Goal: Task Accomplishment & Management: Complete application form

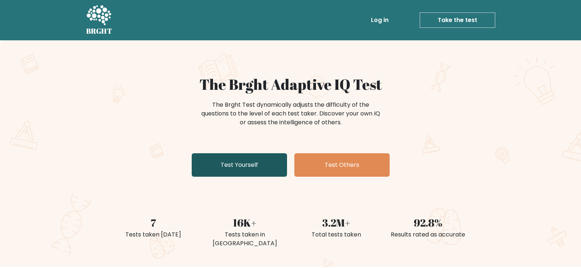
click at [238, 168] on link "Test Yourself" at bounding box center [239, 164] width 95 height 23
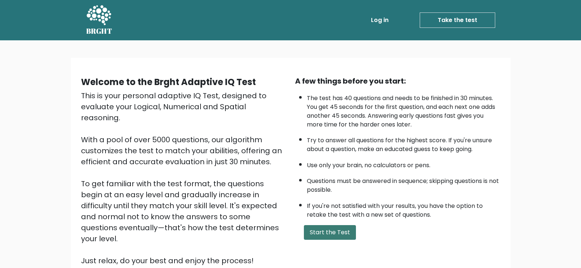
click at [313, 233] on button "Start the Test" at bounding box center [330, 232] width 52 height 15
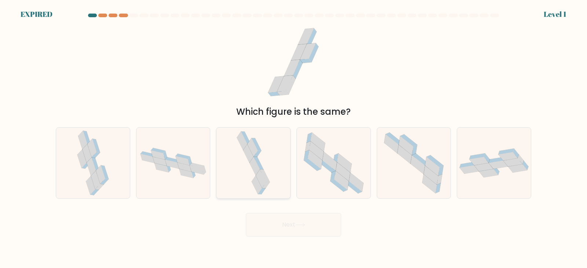
click at [237, 155] on icon at bounding box center [253, 163] width 37 height 71
click at [293, 138] on input "c." at bounding box center [293, 136] width 0 height 4
radio input "true"
click at [249, 177] on icon at bounding box center [253, 163] width 37 height 70
click at [293, 138] on input "c." at bounding box center [293, 136] width 0 height 4
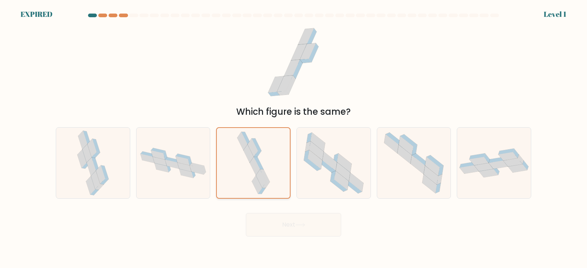
click at [250, 177] on icon at bounding box center [253, 163] width 37 height 70
click at [293, 138] on input "c." at bounding box center [293, 136] width 0 height 4
click at [259, 173] on icon at bounding box center [260, 179] width 10 height 18
click at [293, 138] on input "c." at bounding box center [293, 136] width 0 height 4
click at [554, 16] on form at bounding box center [293, 125] width 587 height 223
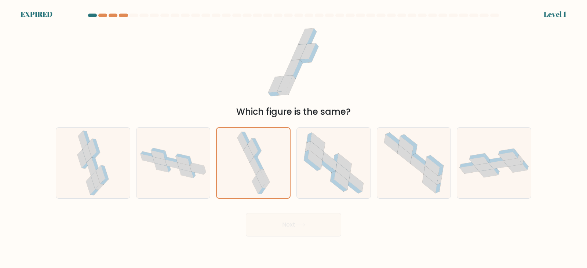
click at [553, 16] on form at bounding box center [293, 125] width 587 height 223
click at [261, 172] on icon at bounding box center [260, 179] width 10 height 18
click at [293, 138] on input "c." at bounding box center [293, 136] width 0 height 4
click at [255, 166] on icon at bounding box center [254, 166] width 10 height 18
click at [293, 138] on input "c." at bounding box center [293, 136] width 0 height 4
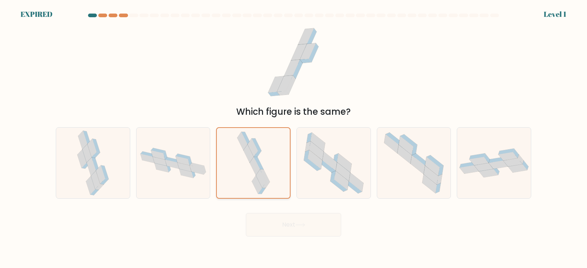
click at [255, 166] on icon at bounding box center [254, 166] width 10 height 18
click at [293, 138] on input "c." at bounding box center [293, 136] width 0 height 4
click at [255, 166] on icon at bounding box center [254, 166] width 10 height 18
click at [293, 138] on input "c." at bounding box center [293, 136] width 0 height 4
click at [256, 169] on icon at bounding box center [254, 166] width 10 height 18
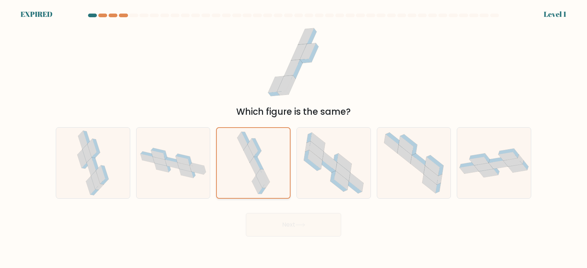
click at [293, 138] on input "c." at bounding box center [293, 136] width 0 height 4
click at [108, 15] on at bounding box center [293, 16] width 412 height 4
click at [113, 14] on div at bounding box center [113, 16] width 9 height 4
click at [95, 15] on div at bounding box center [92, 16] width 9 height 4
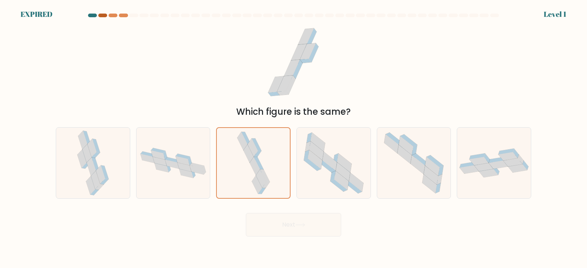
click at [103, 14] on div at bounding box center [102, 16] width 9 height 4
click at [135, 14] on div at bounding box center [133, 16] width 9 height 4
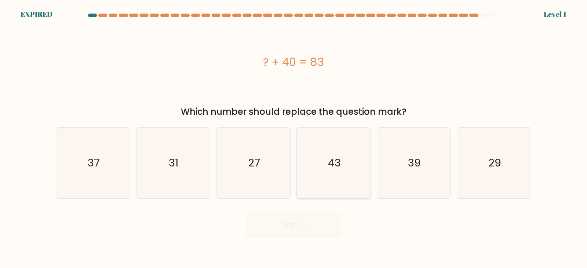
click at [308, 173] on icon "43" at bounding box center [333, 163] width 71 height 71
click at [294, 138] on input "d. 43" at bounding box center [293, 136] width 0 height 4
radio input "true"
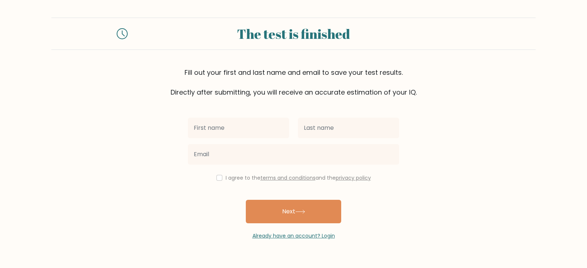
click at [198, 127] on input "text" at bounding box center [238, 128] width 101 height 21
type input "mercy"
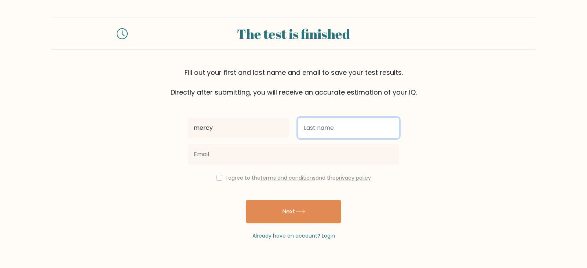
click at [335, 125] on input "text" at bounding box center [348, 128] width 101 height 21
type input "kandie"
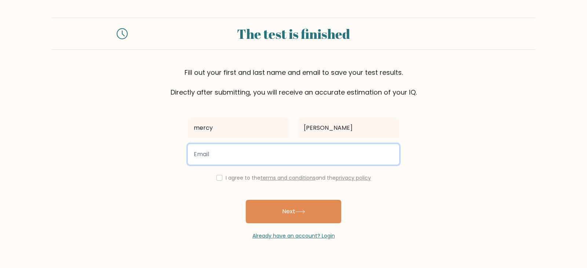
click at [247, 161] on input "email" at bounding box center [293, 154] width 211 height 21
type input "kandiemercy989@gmail.com"
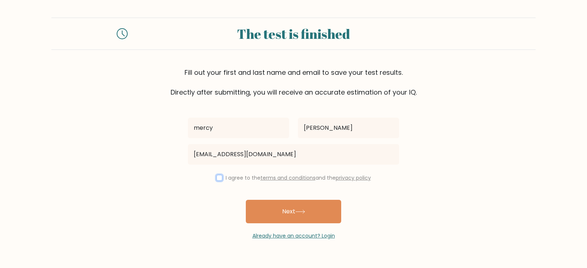
click at [217, 180] on input "checkbox" at bounding box center [219, 178] width 6 height 6
checkbox input "true"
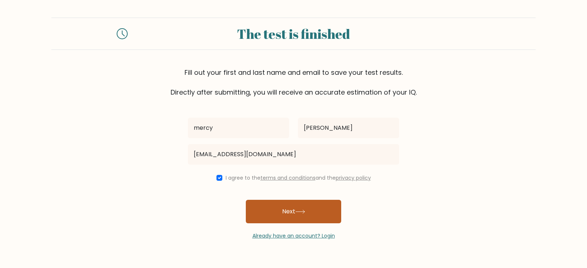
click at [275, 210] on button "Next" at bounding box center [293, 211] width 95 height 23
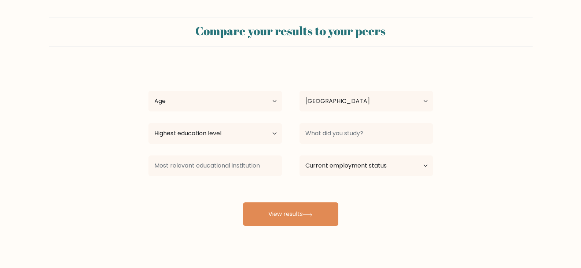
select select "KE"
click at [275, 103] on select "Age Under [DEMOGRAPHIC_DATA] [DEMOGRAPHIC_DATA] [DEMOGRAPHIC_DATA] [DEMOGRAPHIC…" at bounding box center [214, 101] width 133 height 21
select select "25_34"
click at [148, 91] on select "Age Under 18 years old 18-24 years old 25-34 years old 35-44 years old 45-54 ye…" at bounding box center [214, 101] width 133 height 21
click at [419, 99] on select "Country Afghanistan Albania Algeria American Samoa Andorra Angola Anguilla Anta…" at bounding box center [365, 101] width 133 height 21
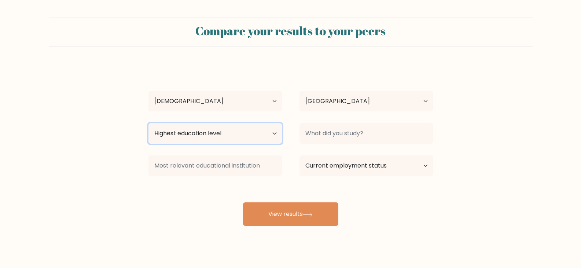
click at [266, 131] on select "Highest education level No schooling Primary Lower Secondary Upper Secondary Oc…" at bounding box center [214, 133] width 133 height 21
select select "bachelors_degree"
click at [148, 123] on select "Highest education level No schooling Primary Lower Secondary Upper Secondary Oc…" at bounding box center [214, 133] width 133 height 21
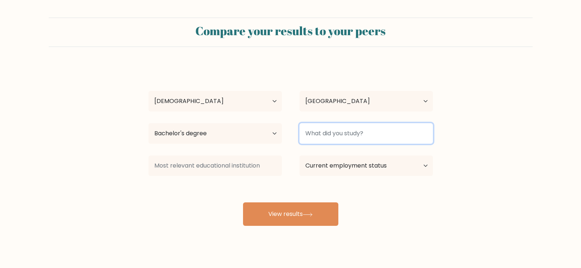
click at [369, 138] on input at bounding box center [365, 133] width 133 height 21
type input "law"
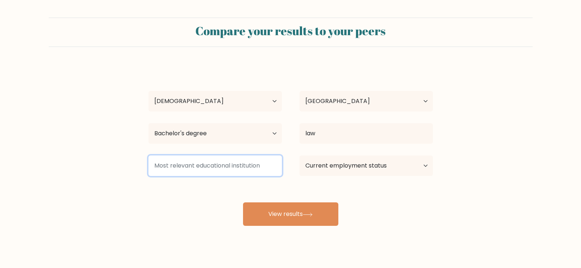
click at [204, 165] on input at bounding box center [214, 165] width 133 height 21
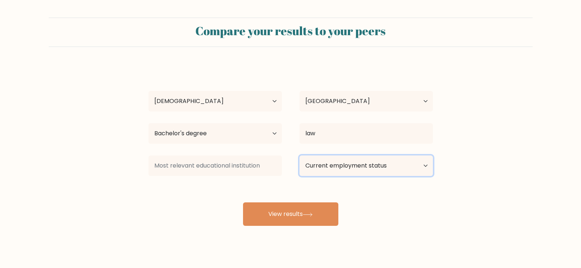
click at [360, 163] on select "Current employment status Employed Student Retired Other / prefer not to answer" at bounding box center [365, 165] width 133 height 21
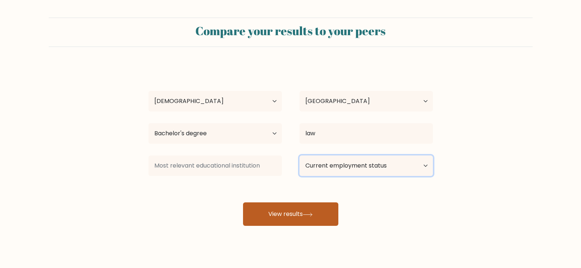
select select "other"
click at [299, 155] on select "Current employment status Employed Student Retired Other / prefer not to answer" at bounding box center [365, 165] width 133 height 21
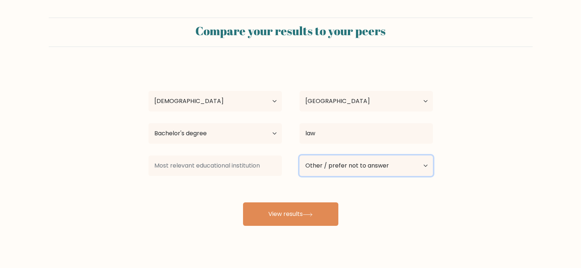
click at [420, 169] on select "Current employment status Employed Student Retired Other / prefer not to answer" at bounding box center [365, 165] width 133 height 21
click at [299, 155] on select "Current employment status Employed Student Retired Other / prefer not to answer" at bounding box center [365, 165] width 133 height 21
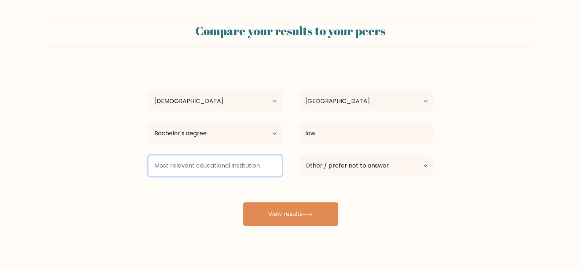
click at [224, 169] on input at bounding box center [214, 165] width 133 height 21
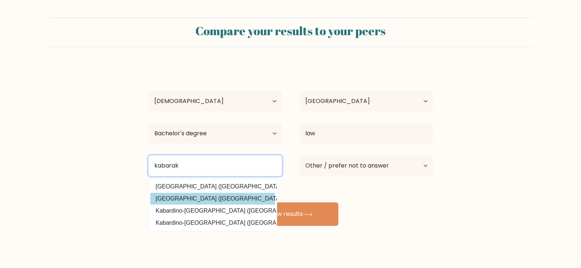
type input "kabarak"
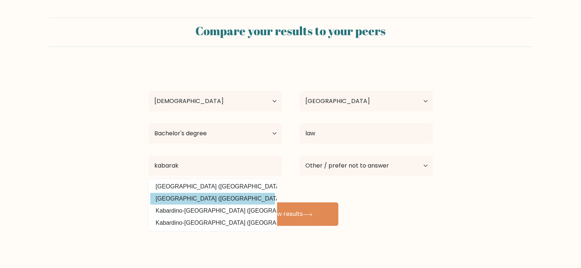
click at [240, 194] on div "mercy kandie Age Under 18 years old 18-24 years old 25-34 years old 35-44 years…" at bounding box center [290, 145] width 293 height 161
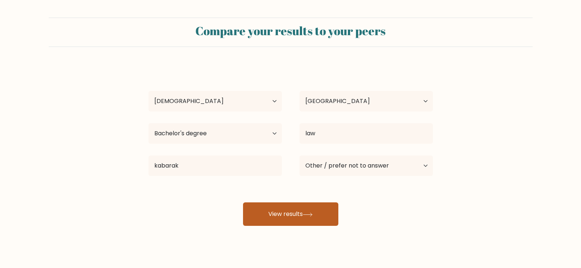
click at [276, 209] on button "View results" at bounding box center [290, 213] width 95 height 23
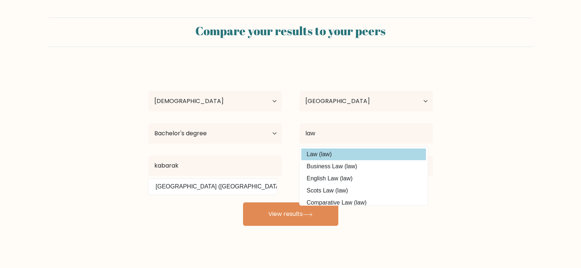
click at [317, 154] on option "Law (law)" at bounding box center [363, 154] width 125 height 12
type input "Law"
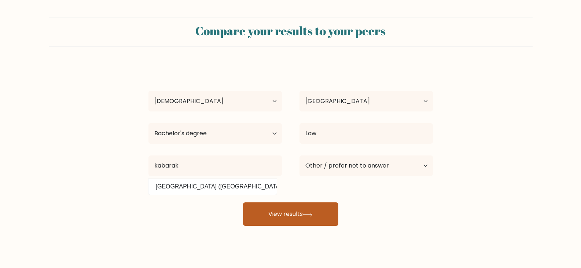
click at [305, 210] on button "View results" at bounding box center [290, 213] width 95 height 23
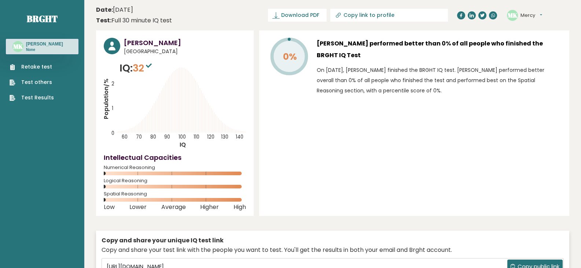
click at [18, 69] on link "Retake test" at bounding box center [32, 67] width 44 height 8
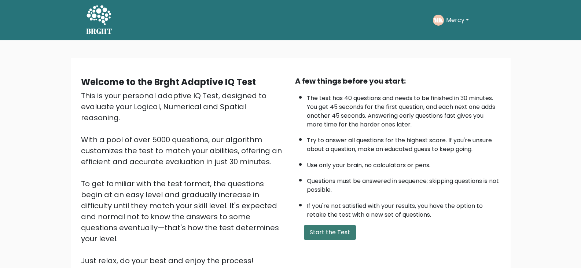
click at [319, 229] on button "Start the Test" at bounding box center [330, 232] width 52 height 15
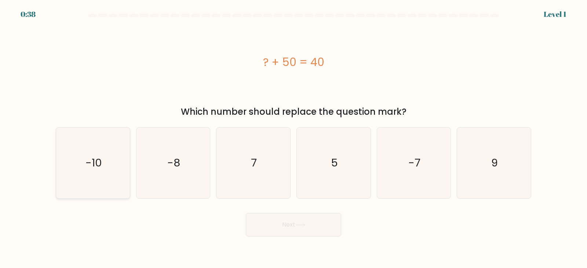
click at [95, 163] on text "-10" at bounding box center [93, 163] width 16 height 15
click at [293, 138] on input "a. -10" at bounding box center [293, 136] width 0 height 4
radio input "true"
click at [309, 221] on button "Next" at bounding box center [293, 224] width 95 height 23
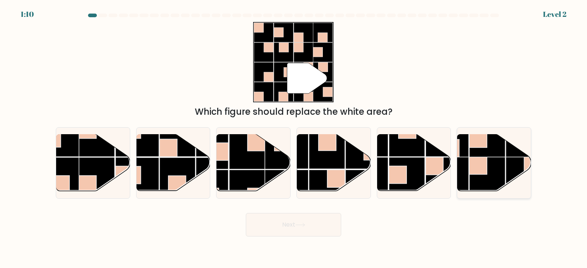
click at [469, 162] on rect at bounding box center [478, 166] width 18 height 18
click at [294, 138] on input "f." at bounding box center [293, 136] width 0 height 4
radio input "true"
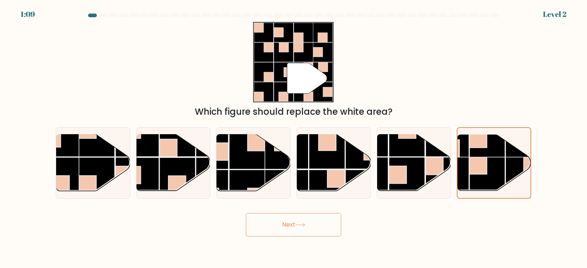
click at [312, 223] on button "Next" at bounding box center [293, 224] width 95 height 23
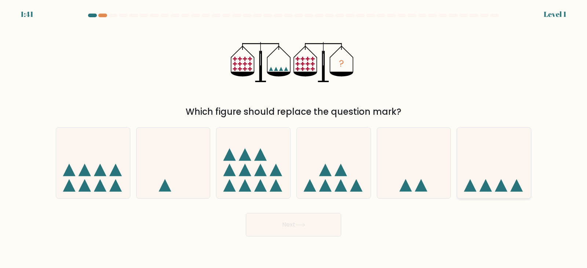
click at [465, 174] on icon at bounding box center [494, 163] width 74 height 61
click at [294, 138] on input "f." at bounding box center [293, 136] width 0 height 4
radio input "true"
click at [313, 225] on button "Next" at bounding box center [293, 224] width 95 height 23
click at [312, 224] on button "Next" at bounding box center [293, 224] width 95 height 23
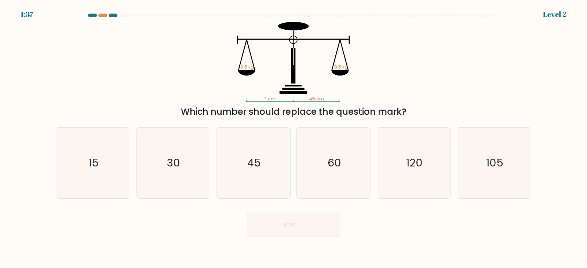
click at [305, 224] on icon at bounding box center [300, 225] width 10 height 4
click at [251, 165] on text "45" at bounding box center [254, 163] width 14 height 15
click at [293, 138] on input "c. 45" at bounding box center [293, 136] width 0 height 4
radio input "true"
click at [297, 223] on icon at bounding box center [300, 225] width 10 height 4
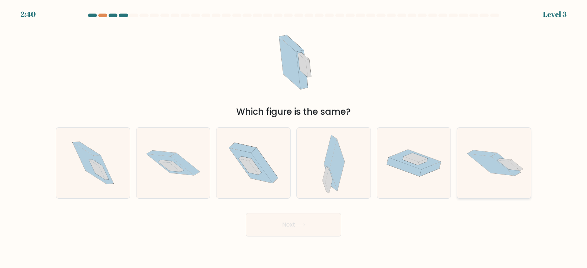
click at [489, 164] on icon at bounding box center [490, 165] width 47 height 22
click at [294, 138] on input "f." at bounding box center [293, 136] width 0 height 4
radio input "true"
click at [305, 224] on icon at bounding box center [300, 225] width 10 height 4
click at [304, 223] on button "Next" at bounding box center [293, 224] width 95 height 23
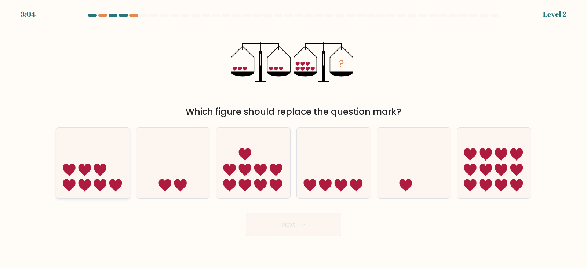
click at [81, 188] on icon at bounding box center [93, 163] width 74 height 61
click at [293, 138] on input "a." at bounding box center [293, 136] width 0 height 4
radio input "true"
click at [312, 225] on button "Next" at bounding box center [293, 224] width 95 height 23
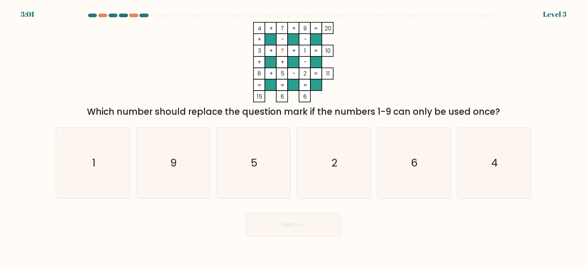
click at [305, 224] on icon at bounding box center [300, 225] width 10 height 4
click at [423, 172] on icon "6" at bounding box center [413, 163] width 71 height 71
click at [294, 138] on input "e. 6" at bounding box center [293, 136] width 0 height 4
radio input "true"
click at [301, 224] on icon at bounding box center [300, 225] width 10 height 4
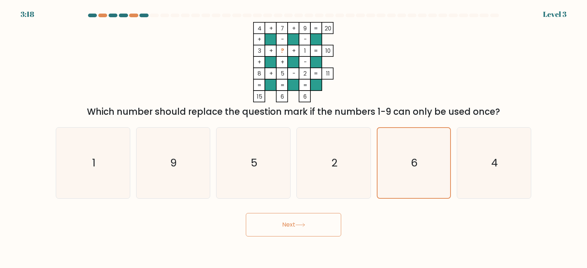
click at [301, 223] on icon at bounding box center [300, 225] width 10 height 4
click at [305, 224] on icon at bounding box center [300, 225] width 10 height 4
click at [305, 223] on icon at bounding box center [300, 225] width 10 height 4
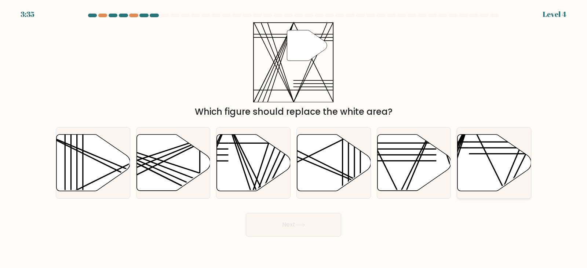
click at [481, 162] on icon at bounding box center [494, 163] width 74 height 56
click at [294, 138] on input "f." at bounding box center [293, 136] width 0 height 4
radio input "true"
click at [302, 224] on icon at bounding box center [300, 225] width 10 height 4
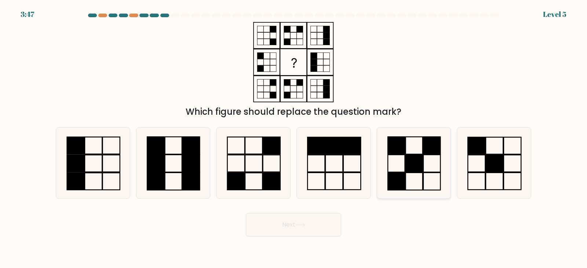
click at [400, 166] on icon at bounding box center [413, 163] width 71 height 71
click at [294, 138] on input "e." at bounding box center [293, 136] width 0 height 4
radio input "true"
click at [294, 227] on button "Next" at bounding box center [293, 224] width 95 height 23
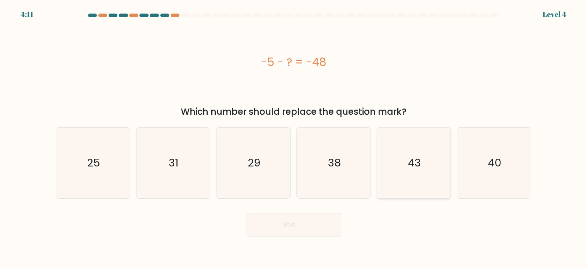
click at [418, 172] on icon "43" at bounding box center [413, 163] width 71 height 71
click at [294, 138] on input "e. 43" at bounding box center [293, 136] width 0 height 4
radio input "true"
click at [308, 224] on button "Next" at bounding box center [293, 224] width 95 height 23
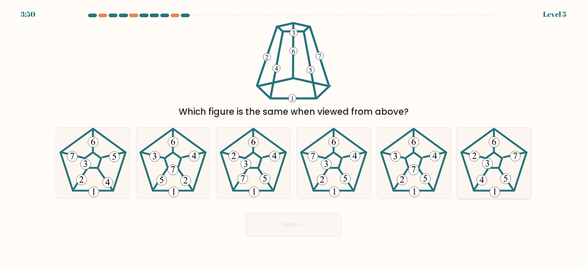
drag, startPoint x: 500, startPoint y: 161, endPoint x: 494, endPoint y: 159, distance: 6.0
click at [500, 161] on icon at bounding box center [493, 163] width 71 height 71
click at [294, 138] on input "f." at bounding box center [293, 136] width 0 height 4
radio input "true"
click at [297, 224] on button "Next" at bounding box center [293, 224] width 95 height 23
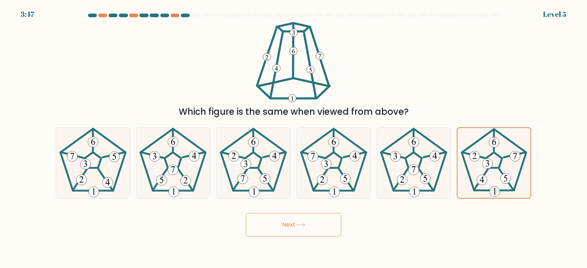
click at [302, 224] on icon at bounding box center [300, 225] width 10 height 4
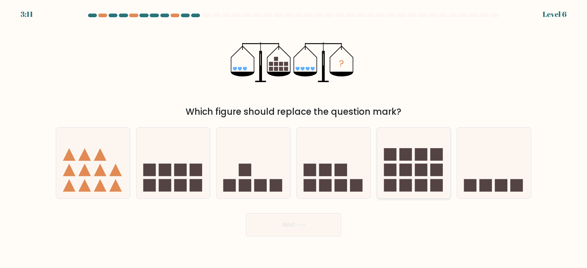
click at [386, 173] on rect at bounding box center [389, 169] width 12 height 12
click at [294, 138] on input "e." at bounding box center [293, 136] width 0 height 4
radio input "true"
click at [304, 224] on icon at bounding box center [299, 224] width 9 height 3
click at [293, 226] on button "Next" at bounding box center [293, 224] width 95 height 23
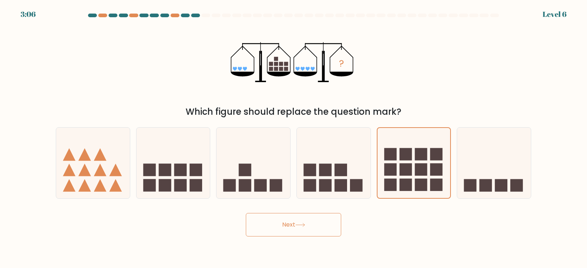
click at [305, 224] on icon at bounding box center [300, 225] width 10 height 4
click at [293, 221] on button "Next" at bounding box center [293, 224] width 95 height 23
click at [304, 225] on icon at bounding box center [299, 224] width 9 height 3
click at [297, 227] on button "Next" at bounding box center [293, 224] width 95 height 23
click at [295, 223] on button "Next" at bounding box center [293, 224] width 95 height 23
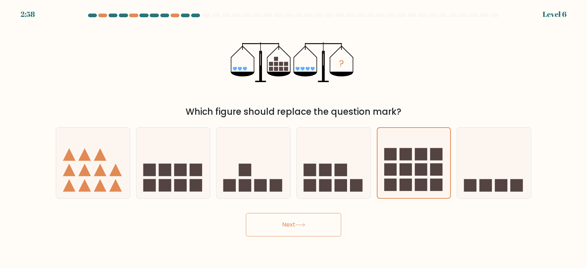
click at [296, 221] on button "Next" at bounding box center [293, 224] width 95 height 23
click at [304, 225] on icon at bounding box center [300, 225] width 10 height 4
click at [395, 182] on rect at bounding box center [390, 185] width 12 height 12
click at [294, 138] on input "e." at bounding box center [293, 136] width 0 height 4
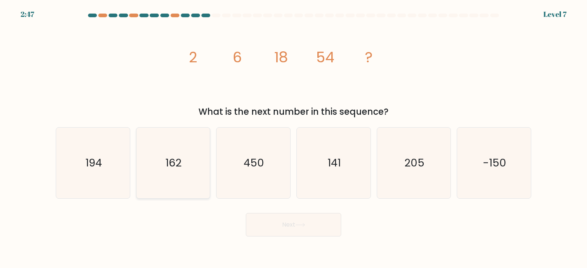
click at [170, 175] on icon "162" at bounding box center [172, 163] width 71 height 71
click at [293, 138] on input "b. 162" at bounding box center [293, 136] width 0 height 4
radio input "true"
click at [294, 224] on button "Next" at bounding box center [293, 224] width 95 height 23
click at [306, 222] on button "Next" at bounding box center [293, 224] width 95 height 23
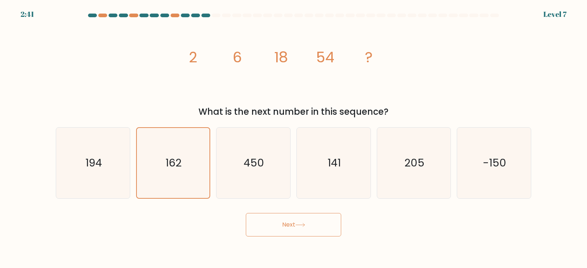
click at [296, 226] on button "Next" at bounding box center [293, 224] width 95 height 23
click at [302, 224] on icon at bounding box center [300, 225] width 10 height 4
click at [304, 222] on button "Next" at bounding box center [293, 224] width 95 height 23
click at [295, 223] on button "Next" at bounding box center [293, 224] width 95 height 23
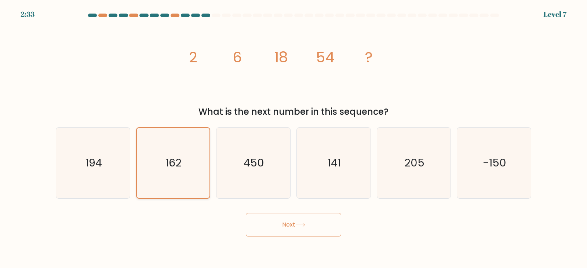
click at [179, 176] on icon "162" at bounding box center [173, 163] width 70 height 70
click at [293, 138] on input "b. 162" at bounding box center [293, 136] width 0 height 4
click at [300, 227] on icon at bounding box center [300, 225] width 10 height 4
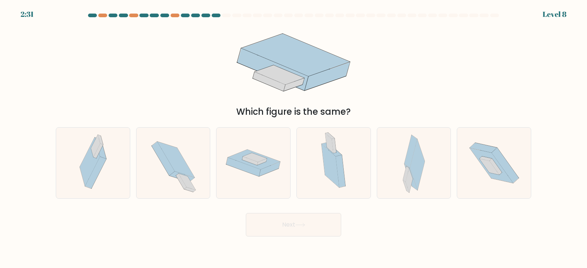
click at [301, 225] on icon at bounding box center [300, 225] width 10 height 4
click at [88, 173] on icon at bounding box center [90, 161] width 20 height 49
click at [293, 138] on input "a." at bounding box center [293, 136] width 0 height 4
radio input "true"
click at [289, 223] on button "Next" at bounding box center [293, 224] width 95 height 23
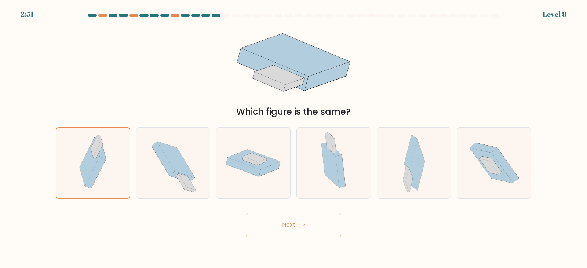
drag, startPoint x: 288, startPoint y: 223, endPoint x: 299, endPoint y: 229, distance: 12.6
click at [299, 229] on button "Next" at bounding box center [293, 224] width 95 height 23
click at [299, 224] on icon at bounding box center [300, 225] width 10 height 4
click at [307, 224] on button "Next" at bounding box center [293, 224] width 95 height 23
click at [305, 224] on icon at bounding box center [300, 225] width 10 height 4
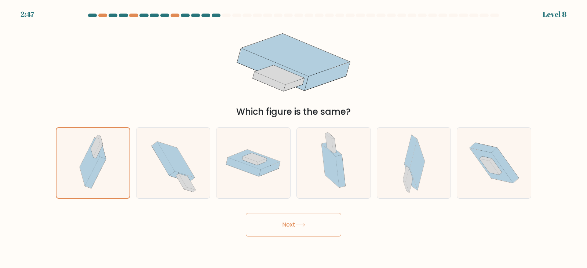
click at [305, 224] on icon at bounding box center [300, 225] width 10 height 4
click at [293, 222] on button "Next" at bounding box center [293, 224] width 95 height 23
click at [77, 155] on icon at bounding box center [93, 163] width 40 height 70
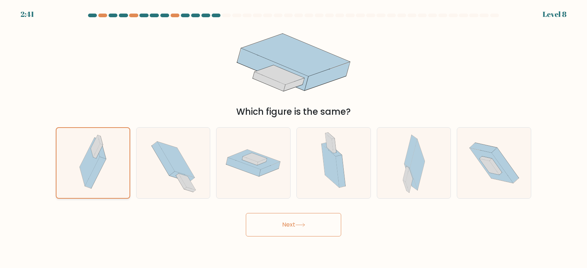
click at [293, 138] on input "a." at bounding box center [293, 136] width 0 height 4
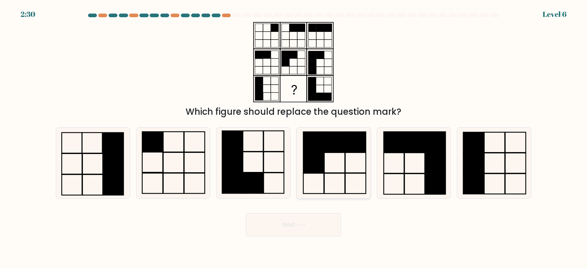
click at [316, 136] on rect at bounding box center [313, 142] width 21 height 20
click at [294, 136] on input "d." at bounding box center [293, 136] width 0 height 4
radio input "true"
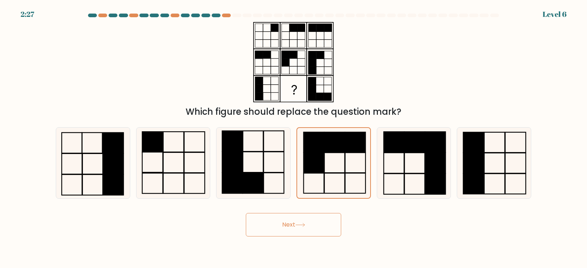
click at [302, 224] on icon at bounding box center [300, 225] width 10 height 4
click at [333, 163] on icon at bounding box center [333, 163] width 70 height 70
click at [294, 138] on input "d." at bounding box center [293, 136] width 0 height 4
click at [300, 224] on icon at bounding box center [300, 225] width 10 height 4
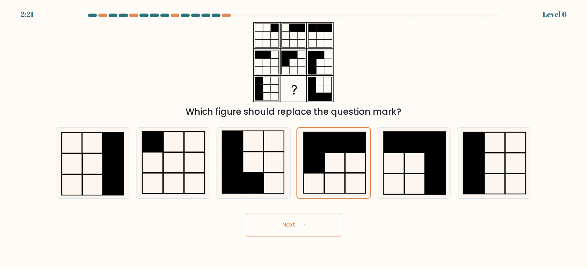
click at [300, 225] on icon at bounding box center [300, 225] width 10 height 4
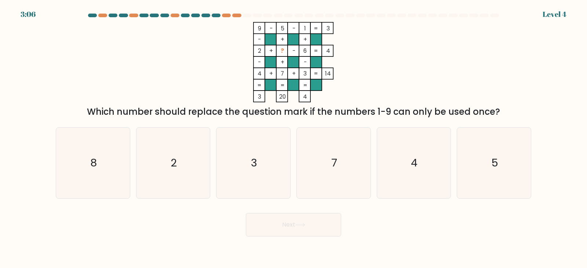
click at [300, 225] on icon at bounding box center [300, 225] width 10 height 4
click at [97, 164] on text "8" at bounding box center [93, 163] width 7 height 15
click at [293, 138] on input "a. 8" at bounding box center [293, 136] width 0 height 4
radio input "true"
click at [291, 225] on button "Next" at bounding box center [293, 224] width 95 height 23
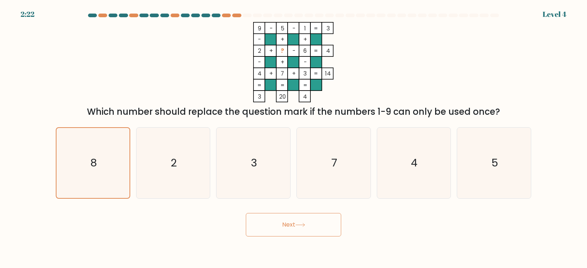
click at [291, 225] on button "Next" at bounding box center [293, 224] width 95 height 23
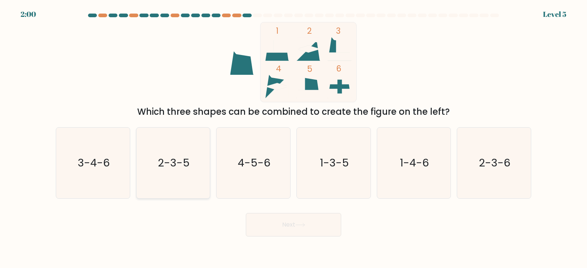
click at [183, 150] on icon "2-3-5" at bounding box center [172, 163] width 71 height 71
click at [293, 138] on input "b. 2-3-5" at bounding box center [293, 136] width 0 height 4
radio input "true"
click at [295, 225] on button "Next" at bounding box center [293, 224] width 95 height 23
click at [304, 225] on icon at bounding box center [300, 225] width 10 height 4
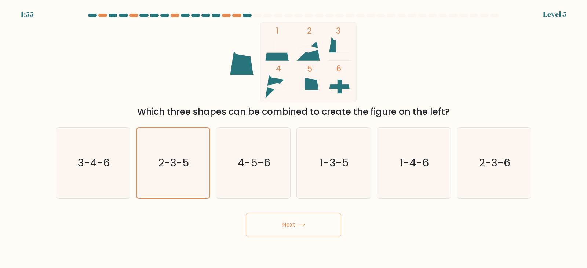
click at [304, 225] on icon at bounding box center [300, 225] width 10 height 4
click at [192, 174] on icon "2-3-5" at bounding box center [173, 163] width 70 height 70
click at [293, 138] on input "b. 2-3-5" at bounding box center [293, 136] width 0 height 4
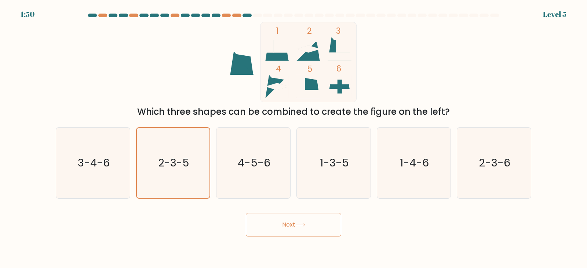
click at [300, 224] on icon at bounding box center [300, 225] width 10 height 4
click at [304, 233] on button "Next" at bounding box center [293, 224] width 95 height 23
click at [295, 224] on button "Next" at bounding box center [293, 224] width 95 height 23
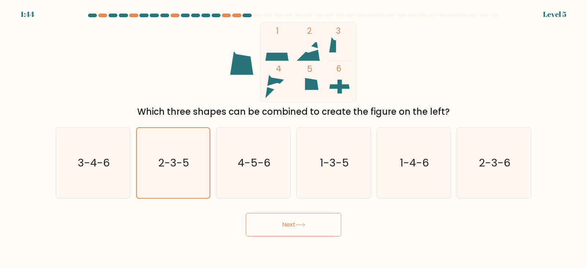
click at [295, 224] on button "Next" at bounding box center [293, 224] width 95 height 23
click at [301, 224] on icon at bounding box center [300, 225] width 10 height 4
click at [305, 222] on button "Next" at bounding box center [293, 224] width 95 height 23
click at [188, 179] on icon "2-3-5" at bounding box center [173, 163] width 70 height 70
click at [293, 138] on input "b. 2-3-5" at bounding box center [293, 136] width 0 height 4
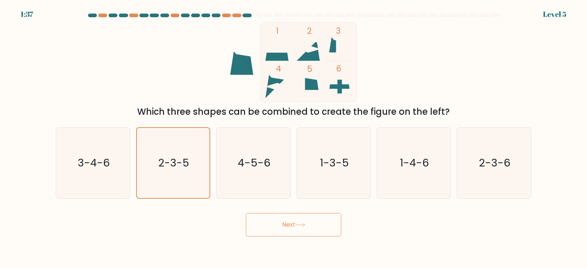
click at [301, 221] on button "Next" at bounding box center [293, 224] width 95 height 23
click at [302, 225] on icon at bounding box center [300, 225] width 10 height 4
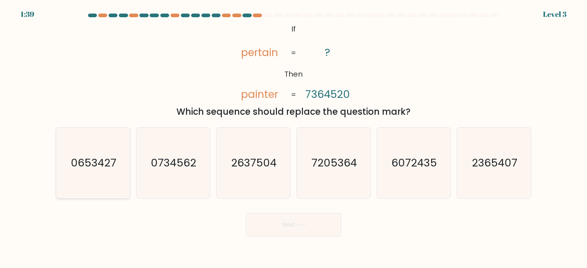
click at [106, 144] on icon "0653427" at bounding box center [93, 163] width 71 height 71
click at [293, 138] on input "a. 0653427" at bounding box center [293, 136] width 0 height 4
radio input "true"
click at [304, 223] on icon at bounding box center [300, 225] width 10 height 4
click at [304, 224] on icon at bounding box center [300, 225] width 10 height 4
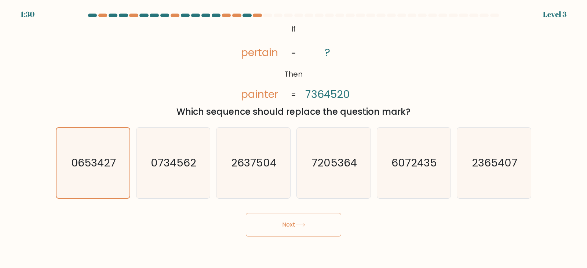
click at [304, 223] on icon at bounding box center [300, 225] width 10 height 4
click at [301, 223] on button "Next" at bounding box center [293, 224] width 95 height 23
click at [302, 224] on icon at bounding box center [300, 225] width 10 height 4
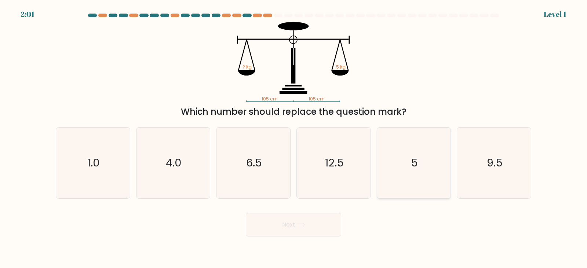
click at [385, 179] on icon "5" at bounding box center [413, 163] width 71 height 71
click at [294, 138] on input "e. 5" at bounding box center [293, 136] width 0 height 4
radio input "true"
click at [284, 224] on button "Next" at bounding box center [293, 224] width 95 height 23
click at [304, 225] on icon at bounding box center [300, 225] width 10 height 4
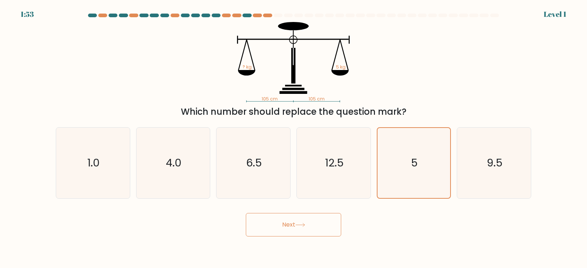
click at [306, 222] on button "Next" at bounding box center [293, 224] width 95 height 23
click at [425, 178] on icon "5" at bounding box center [413, 163] width 70 height 70
click at [294, 138] on input "e. 5" at bounding box center [293, 136] width 0 height 4
click at [295, 226] on button "Next" at bounding box center [293, 224] width 95 height 23
click at [295, 225] on button "Next" at bounding box center [293, 224] width 95 height 23
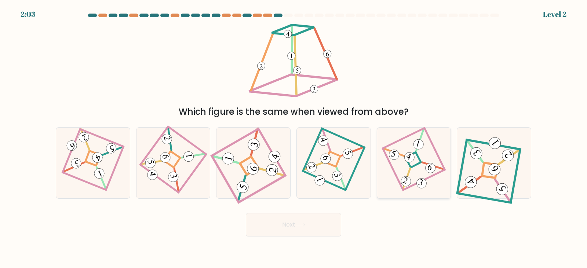
click at [417, 157] on icon at bounding box center [413, 163] width 48 height 56
click at [294, 138] on input "e." at bounding box center [293, 136] width 0 height 4
radio input "true"
click at [301, 223] on button "Next" at bounding box center [293, 224] width 95 height 23
click at [302, 224] on icon at bounding box center [300, 225] width 10 height 4
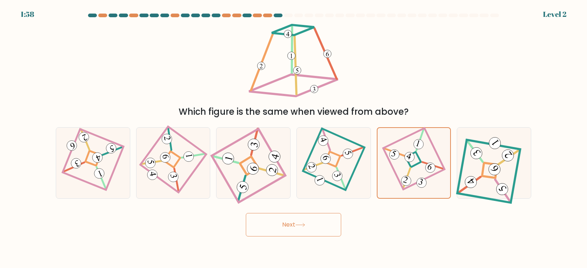
click at [291, 223] on button "Next" at bounding box center [293, 224] width 95 height 23
click at [292, 224] on button "Next" at bounding box center [293, 224] width 95 height 23
click at [300, 227] on icon at bounding box center [300, 225] width 10 height 4
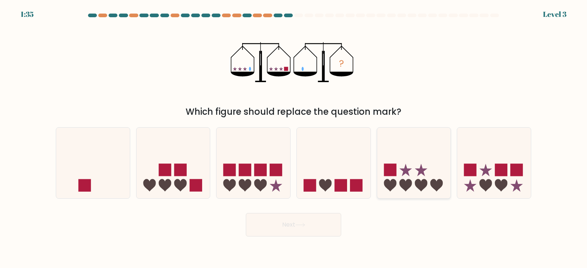
click at [431, 174] on icon at bounding box center [414, 163] width 74 height 61
click at [294, 138] on input "e." at bounding box center [293, 136] width 0 height 4
radio input "true"
click at [299, 225] on icon at bounding box center [300, 225] width 10 height 4
click at [305, 223] on icon at bounding box center [300, 225] width 10 height 4
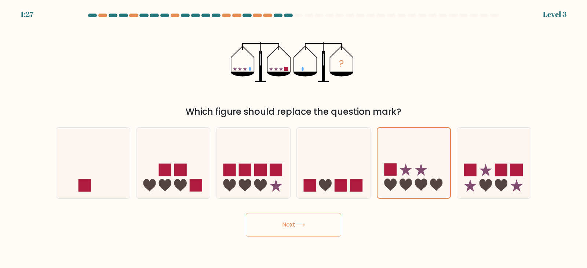
click at [290, 225] on button "Next" at bounding box center [293, 224] width 95 height 23
click at [297, 224] on icon at bounding box center [300, 225] width 10 height 4
click at [296, 224] on button "Next" at bounding box center [293, 224] width 95 height 23
click at [452, 166] on div "e." at bounding box center [414, 162] width 80 height 71
click at [290, 224] on button "Next" at bounding box center [293, 224] width 95 height 23
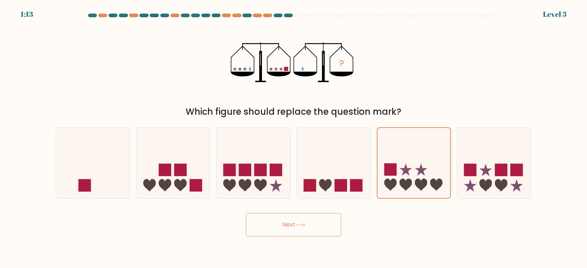
click at [301, 224] on icon at bounding box center [300, 225] width 10 height 4
click at [293, 224] on button "Next" at bounding box center [293, 224] width 95 height 23
click at [292, 224] on button "Next" at bounding box center [293, 224] width 95 height 23
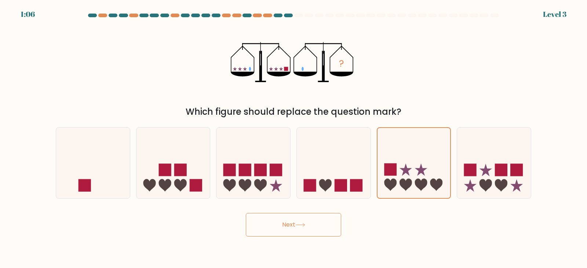
click at [293, 224] on button "Next" at bounding box center [293, 224] width 95 height 23
click at [298, 223] on icon at bounding box center [300, 225] width 10 height 4
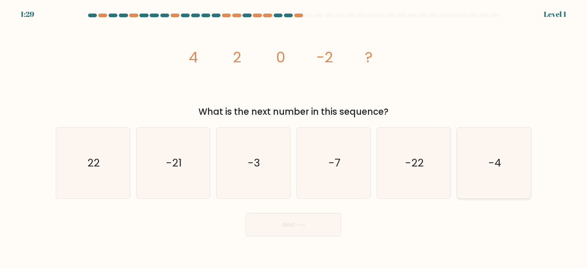
click at [515, 183] on icon "-4" at bounding box center [493, 163] width 71 height 71
click at [294, 138] on input "f. -4" at bounding box center [293, 136] width 0 height 4
radio input "true"
click at [292, 224] on button "Next" at bounding box center [293, 224] width 95 height 23
click at [293, 225] on button "Next" at bounding box center [293, 224] width 95 height 23
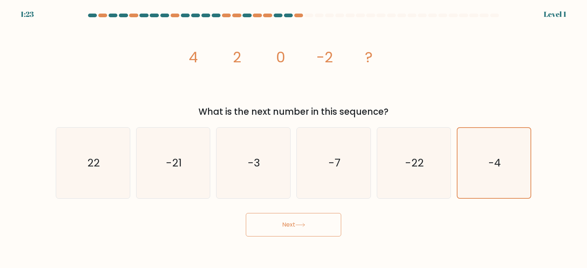
click at [305, 223] on icon at bounding box center [300, 225] width 10 height 4
click at [304, 224] on icon at bounding box center [300, 225] width 10 height 4
click at [305, 223] on icon at bounding box center [300, 225] width 10 height 4
click at [302, 223] on button "Next" at bounding box center [293, 224] width 95 height 23
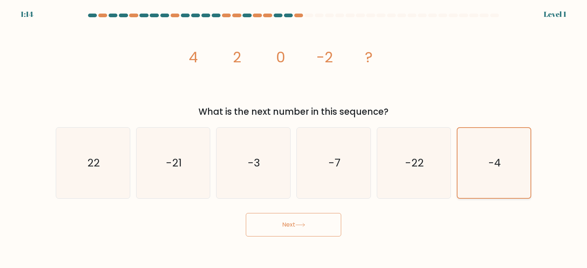
click at [503, 172] on icon "-4" at bounding box center [494, 163] width 70 height 70
click at [294, 138] on input "f. -4" at bounding box center [293, 136] width 0 height 4
click at [305, 224] on icon at bounding box center [300, 225] width 10 height 4
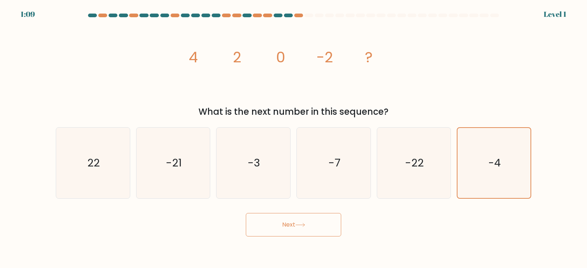
click at [292, 224] on button "Next" at bounding box center [293, 224] width 95 height 23
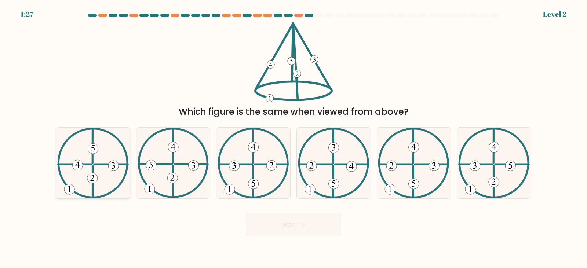
click at [102, 178] on icon at bounding box center [92, 163] width 71 height 71
click at [293, 138] on input "a." at bounding box center [293, 136] width 0 height 4
radio input "true"
click at [304, 222] on button "Next" at bounding box center [293, 224] width 95 height 23
click at [303, 224] on icon at bounding box center [300, 225] width 10 height 4
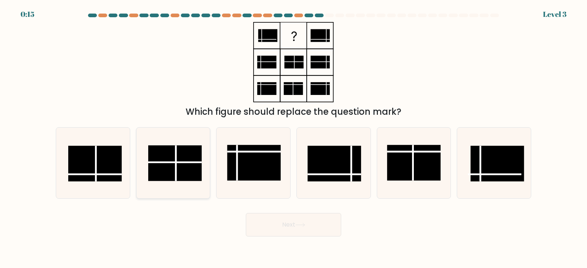
click at [182, 160] on rect at bounding box center [175, 164] width 54 height 36
click at [293, 138] on input "b." at bounding box center [293, 136] width 0 height 4
radio input "true"
click at [299, 217] on button "Next" at bounding box center [293, 224] width 95 height 23
click at [298, 219] on button "Next" at bounding box center [293, 224] width 95 height 23
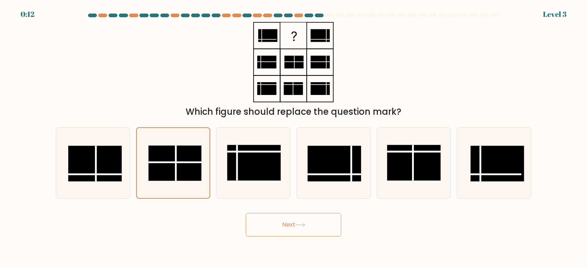
click at [291, 229] on button "Next" at bounding box center [293, 224] width 95 height 23
click at [293, 223] on button "Next" at bounding box center [293, 224] width 95 height 23
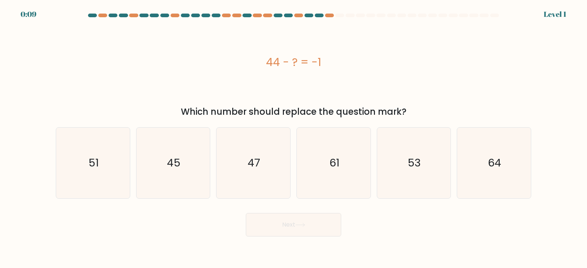
click at [293, 223] on button "Next" at bounding box center [293, 224] width 95 height 23
click at [167, 169] on text "45" at bounding box center [174, 163] width 14 height 15
click at [293, 138] on input "b. 45" at bounding box center [293, 136] width 0 height 4
radio input "true"
click at [287, 224] on button "Next" at bounding box center [293, 224] width 95 height 23
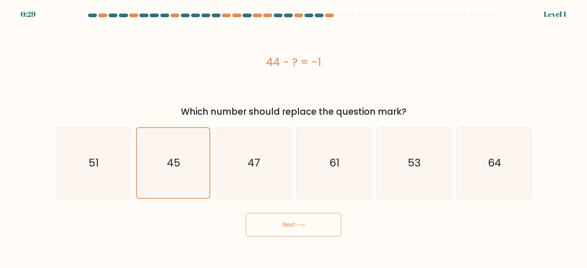
click at [293, 225] on button "Next" at bounding box center [293, 224] width 95 height 23
click at [293, 224] on button "Next" at bounding box center [293, 224] width 95 height 23
click at [295, 224] on button "Next" at bounding box center [293, 224] width 95 height 23
click at [296, 225] on button "Next" at bounding box center [293, 224] width 95 height 23
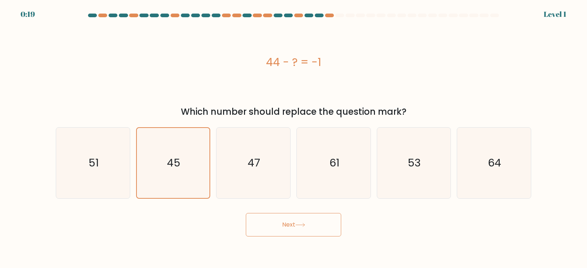
click at [296, 224] on button "Next" at bounding box center [293, 224] width 95 height 23
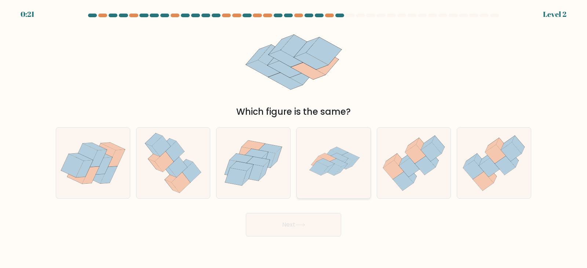
click at [330, 160] on icon at bounding box center [327, 157] width 18 height 8
click at [294, 138] on input "d." at bounding box center [293, 136] width 0 height 4
radio input "true"
click at [301, 225] on icon at bounding box center [300, 225] width 10 height 4
click at [301, 224] on icon at bounding box center [300, 225] width 10 height 4
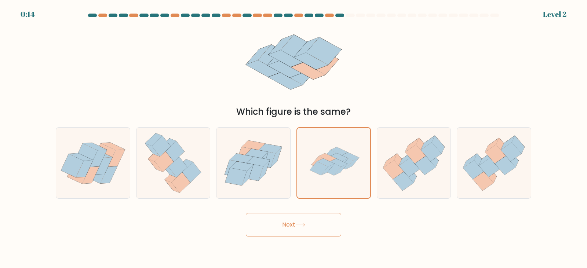
click at [301, 224] on icon at bounding box center [300, 225] width 10 height 4
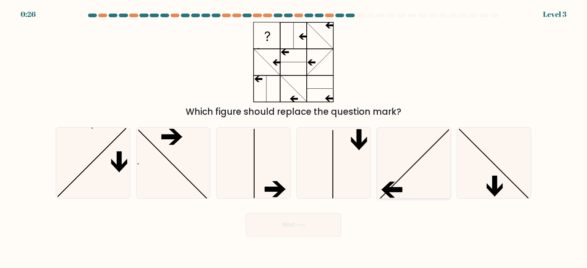
click at [394, 177] on icon at bounding box center [413, 163] width 71 height 71
click at [294, 138] on input "e." at bounding box center [293, 136] width 0 height 4
radio input "true"
click at [294, 223] on button "Next" at bounding box center [293, 224] width 95 height 23
click at [297, 225] on button "Next" at bounding box center [293, 224] width 95 height 23
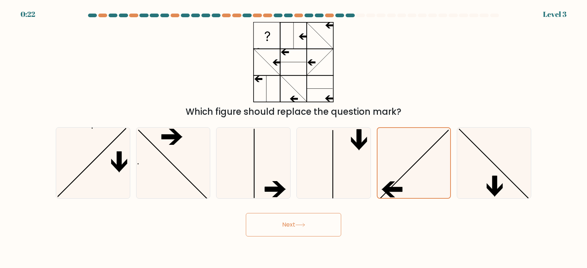
click at [297, 225] on icon at bounding box center [300, 225] width 10 height 4
click at [300, 225] on icon at bounding box center [299, 224] width 9 height 3
click at [300, 224] on icon at bounding box center [300, 225] width 10 height 4
click at [300, 221] on button "Next" at bounding box center [293, 224] width 95 height 23
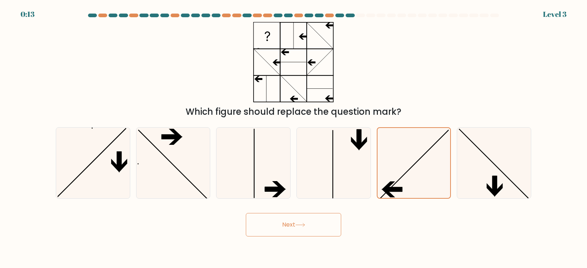
click at [300, 221] on button "Next" at bounding box center [293, 224] width 95 height 23
click at [290, 220] on button "Next" at bounding box center [293, 224] width 95 height 23
click at [428, 191] on icon at bounding box center [413, 163] width 70 height 70
click at [294, 138] on input "e." at bounding box center [293, 136] width 0 height 4
click at [290, 223] on button "Next" at bounding box center [293, 224] width 95 height 23
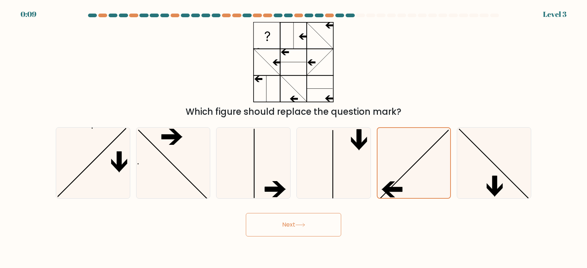
click at [290, 223] on button "Next" at bounding box center [293, 224] width 95 height 23
click at [291, 224] on button "Next" at bounding box center [293, 224] width 95 height 23
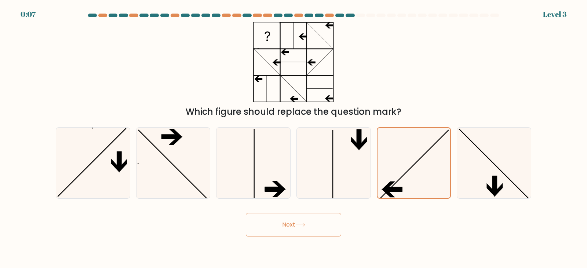
click at [291, 225] on button "Next" at bounding box center [293, 224] width 95 height 23
click at [292, 226] on button "Next" at bounding box center [293, 224] width 95 height 23
click at [293, 227] on button "Next" at bounding box center [293, 224] width 95 height 23
click at [293, 228] on button "Next" at bounding box center [293, 224] width 95 height 23
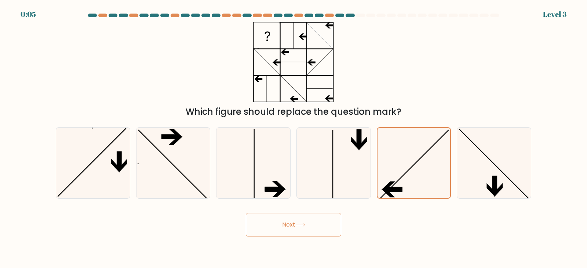
click at [299, 227] on icon at bounding box center [300, 225] width 10 height 4
click at [301, 222] on button "Next" at bounding box center [293, 224] width 95 height 23
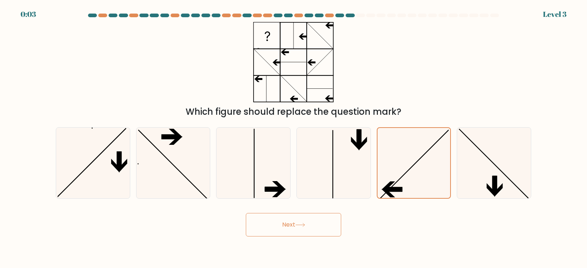
click at [301, 222] on button "Next" at bounding box center [293, 224] width 95 height 23
click at [301, 220] on button "Next" at bounding box center [293, 224] width 95 height 23
click at [301, 221] on button "Next" at bounding box center [293, 224] width 95 height 23
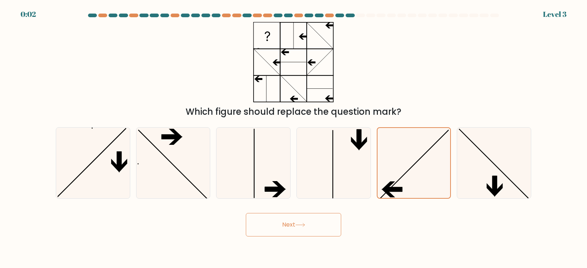
click at [302, 223] on button "Next" at bounding box center [293, 224] width 95 height 23
click at [302, 224] on icon at bounding box center [300, 225] width 10 height 4
click at [302, 225] on icon at bounding box center [300, 225] width 10 height 4
click at [414, 183] on icon at bounding box center [413, 163] width 71 height 71
click at [294, 138] on input "e." at bounding box center [293, 136] width 0 height 4
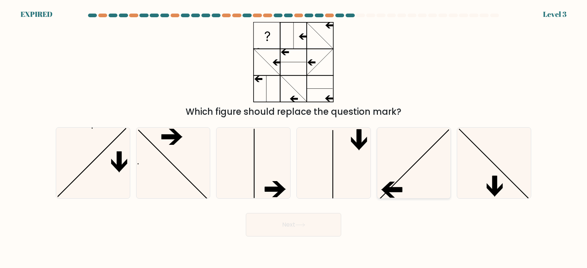
radio input "true"
click at [294, 222] on button "Next" at bounding box center [293, 224] width 95 height 23
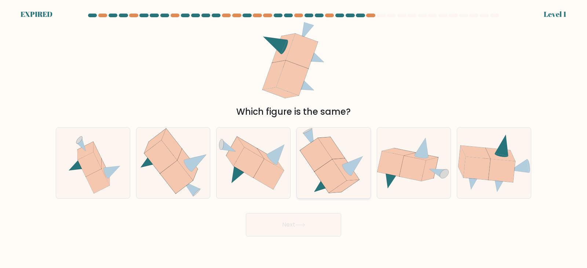
click at [321, 173] on icon at bounding box center [330, 175] width 32 height 33
click at [294, 138] on input "d." at bounding box center [293, 136] width 0 height 4
radio input "true"
click at [291, 224] on button "Next" at bounding box center [293, 224] width 95 height 23
click at [292, 223] on button "Next" at bounding box center [293, 224] width 95 height 23
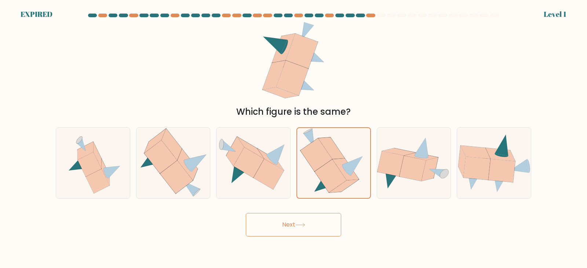
click at [293, 223] on button "Next" at bounding box center [293, 224] width 95 height 23
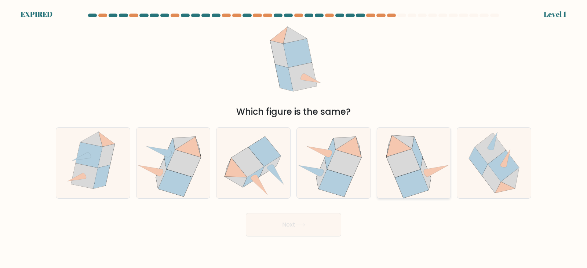
click at [396, 175] on icon at bounding box center [403, 163] width 34 height 28
click at [294, 138] on input "e." at bounding box center [293, 136] width 0 height 4
radio input "true"
click at [402, 172] on icon at bounding box center [403, 163] width 34 height 28
click at [294, 138] on input "e." at bounding box center [293, 136] width 0 height 4
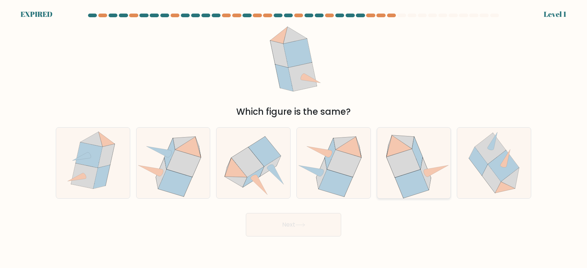
radio input "true"
click at [296, 223] on button "Next" at bounding box center [293, 224] width 95 height 23
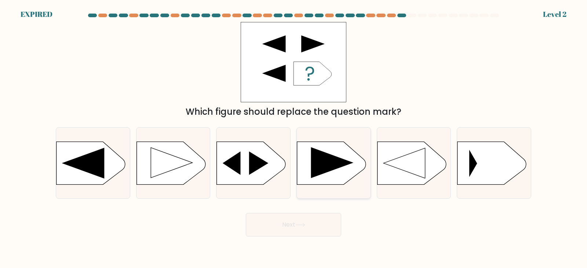
click at [318, 152] on icon at bounding box center [332, 162] width 43 height 31
click at [294, 138] on input "d." at bounding box center [293, 136] width 0 height 4
radio input "true"
click at [297, 224] on icon at bounding box center [300, 225] width 10 height 4
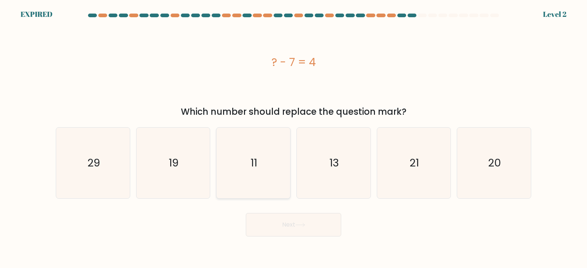
click at [267, 144] on icon "11" at bounding box center [253, 163] width 71 height 71
click at [293, 138] on input "c. 11" at bounding box center [293, 136] width 0 height 4
radio input "true"
click at [276, 216] on button "Next" at bounding box center [293, 224] width 95 height 23
click at [279, 224] on button "Next" at bounding box center [293, 224] width 95 height 23
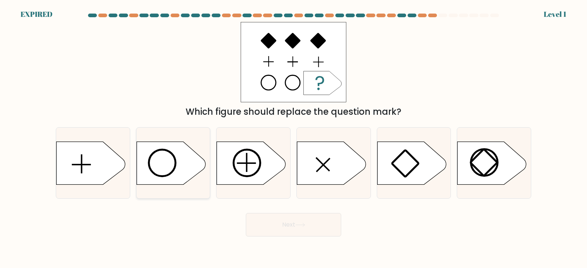
click at [168, 151] on circle at bounding box center [162, 163] width 27 height 27
click at [293, 138] on input "b." at bounding box center [293, 136] width 0 height 4
radio input "true"
click at [288, 228] on button "Next" at bounding box center [293, 224] width 95 height 23
click at [177, 158] on icon at bounding box center [170, 162] width 69 height 43
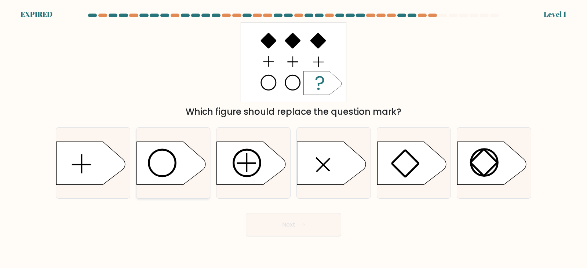
click at [293, 138] on input "b." at bounding box center [293, 136] width 0 height 4
radio input "true"
click at [309, 224] on button "Next" at bounding box center [293, 224] width 95 height 23
click at [304, 224] on icon at bounding box center [300, 225] width 10 height 4
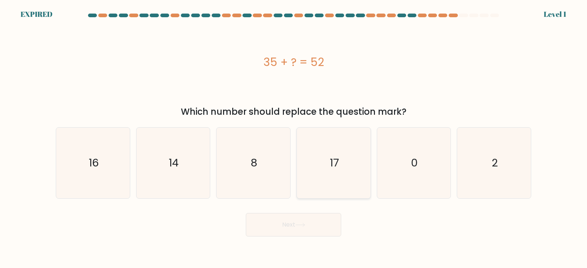
click at [348, 165] on icon "17" at bounding box center [333, 163] width 71 height 71
click at [294, 138] on input "d. 17" at bounding box center [293, 136] width 0 height 4
radio input "true"
click at [277, 219] on button "Next" at bounding box center [293, 224] width 95 height 23
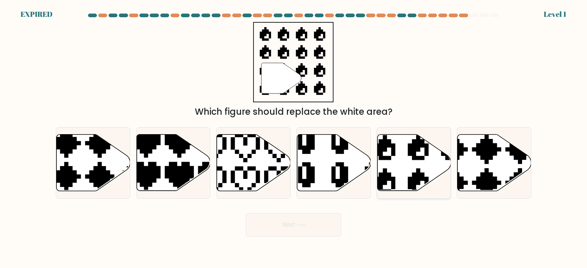
click at [415, 183] on icon at bounding box center [434, 131] width 121 height 125
click at [294, 138] on input "e." at bounding box center [293, 136] width 0 height 4
radio input "true"
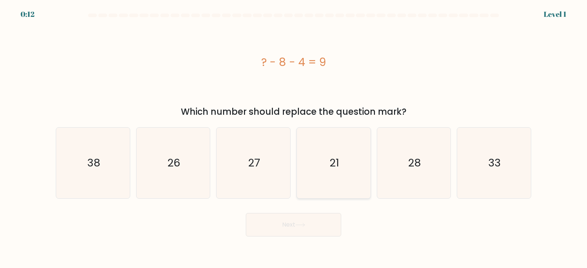
click at [353, 179] on icon "21" at bounding box center [333, 163] width 71 height 71
click at [294, 138] on input "d. 21" at bounding box center [293, 136] width 0 height 4
radio input "true"
click at [299, 221] on button "Next" at bounding box center [293, 224] width 95 height 23
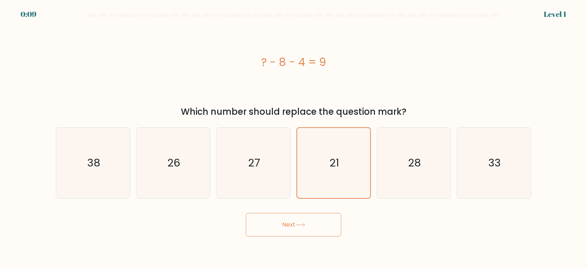
click at [299, 221] on button "Next" at bounding box center [293, 224] width 95 height 23
click at [299, 222] on button "Next" at bounding box center [293, 224] width 95 height 23
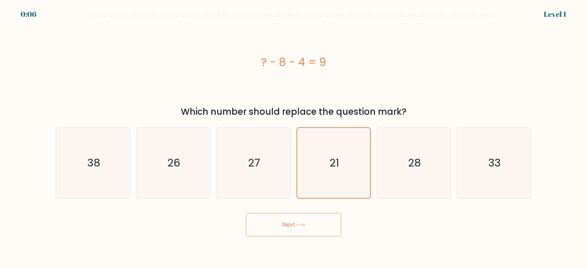
click at [299, 223] on button "Next" at bounding box center [293, 224] width 95 height 23
click at [299, 224] on icon at bounding box center [300, 225] width 10 height 4
click at [300, 224] on icon at bounding box center [300, 225] width 10 height 4
drag, startPoint x: 346, startPoint y: 181, endPoint x: 323, endPoint y: 216, distance: 42.1
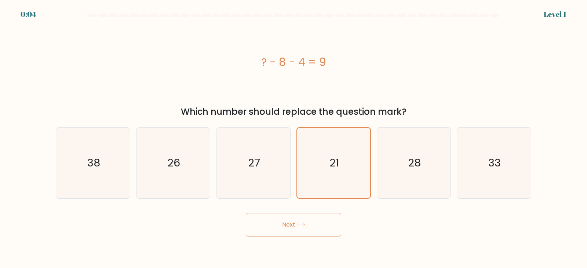
click at [346, 182] on icon "21" at bounding box center [333, 163] width 70 height 70
click at [294, 138] on input "d. 21" at bounding box center [293, 136] width 0 height 4
click at [309, 227] on button "Next" at bounding box center [293, 224] width 95 height 23
click at [309, 226] on button "Next" at bounding box center [293, 224] width 95 height 23
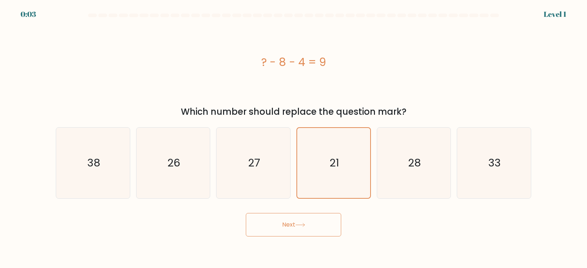
click at [309, 224] on button "Next" at bounding box center [293, 224] width 95 height 23
click at [308, 223] on button "Next" at bounding box center [293, 224] width 95 height 23
click at [308, 222] on button "Next" at bounding box center [293, 224] width 95 height 23
click at [294, 224] on button "Next" at bounding box center [293, 224] width 95 height 23
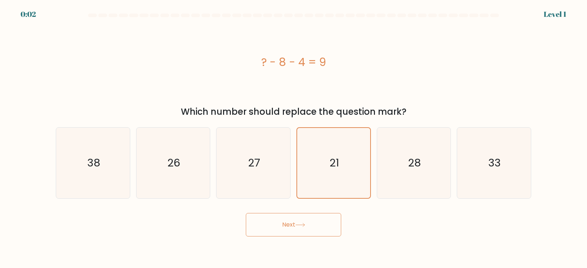
click at [294, 224] on button "Next" at bounding box center [293, 224] width 95 height 23
click at [293, 224] on button "Next" at bounding box center [293, 224] width 95 height 23
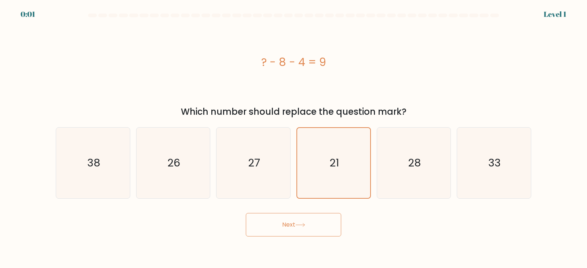
click at [293, 224] on button "Next" at bounding box center [293, 224] width 95 height 23
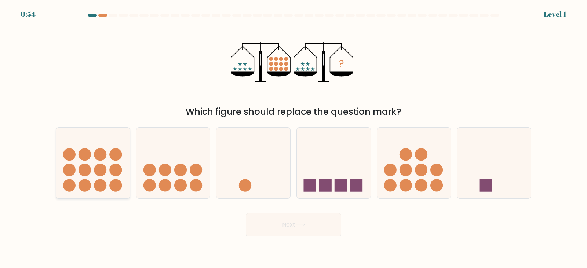
click at [72, 164] on icon at bounding box center [93, 163] width 74 height 61
click at [293, 138] on input "a." at bounding box center [293, 136] width 0 height 4
radio input "true"
click at [298, 225] on icon at bounding box center [300, 225] width 10 height 4
click at [300, 224] on icon at bounding box center [300, 225] width 10 height 4
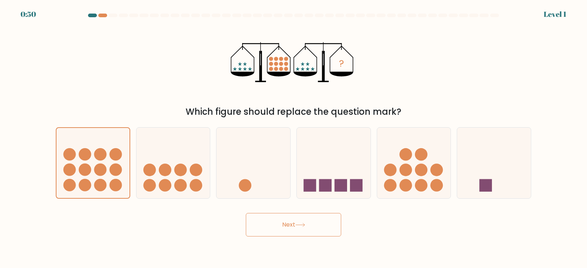
click at [300, 224] on icon at bounding box center [300, 225] width 10 height 4
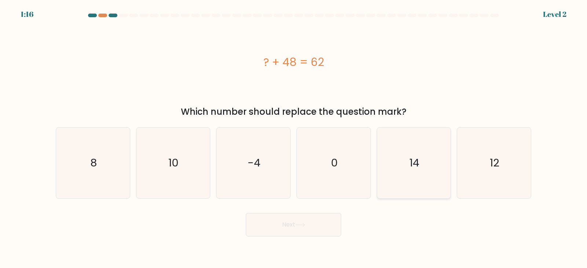
click at [390, 165] on icon "14" at bounding box center [413, 163] width 71 height 71
click at [294, 138] on input "e. 14" at bounding box center [293, 136] width 0 height 4
radio input "true"
click at [284, 224] on button "Next" at bounding box center [293, 224] width 95 height 23
click at [291, 224] on button "Next" at bounding box center [293, 224] width 95 height 23
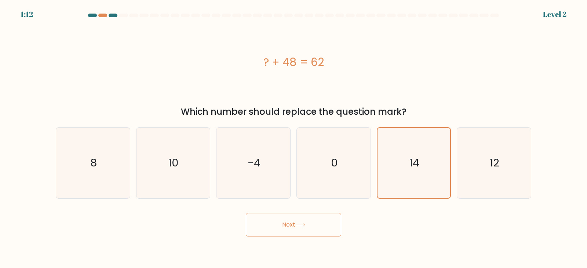
click at [291, 224] on button "Next" at bounding box center [293, 224] width 95 height 23
click at [290, 224] on button "Next" at bounding box center [293, 224] width 95 height 23
click at [294, 225] on button "Next" at bounding box center [293, 224] width 95 height 23
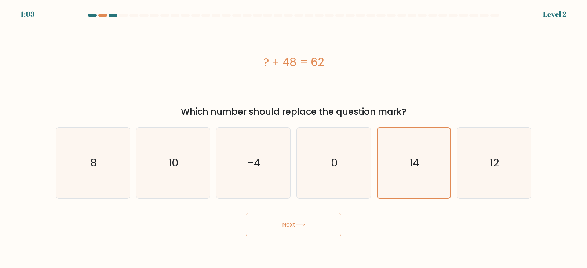
click at [305, 223] on icon at bounding box center [300, 225] width 10 height 4
click at [305, 224] on icon at bounding box center [300, 225] width 10 height 4
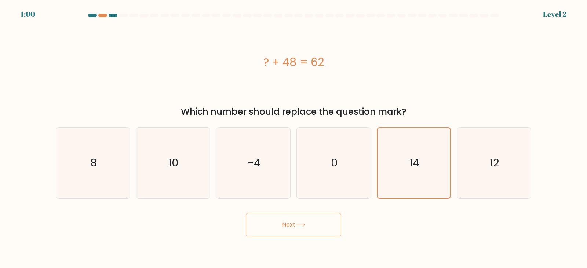
click at [298, 219] on button "Next" at bounding box center [293, 224] width 95 height 23
click at [294, 224] on button "Next" at bounding box center [293, 224] width 95 height 23
click at [302, 218] on button "Next" at bounding box center [293, 224] width 95 height 23
click at [301, 223] on button "Next" at bounding box center [293, 224] width 95 height 23
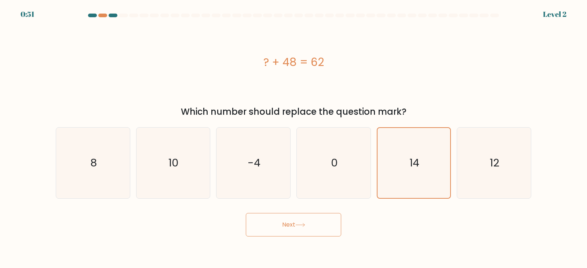
click at [301, 224] on icon at bounding box center [300, 225] width 10 height 4
click at [301, 225] on icon at bounding box center [300, 225] width 10 height 4
click at [302, 225] on icon at bounding box center [300, 225] width 10 height 4
click at [302, 226] on icon at bounding box center [300, 225] width 10 height 4
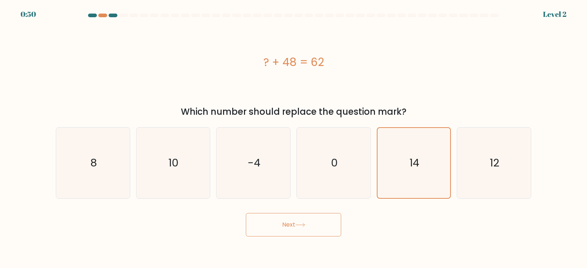
click at [302, 226] on icon at bounding box center [300, 225] width 10 height 4
click at [302, 227] on icon at bounding box center [300, 225] width 10 height 4
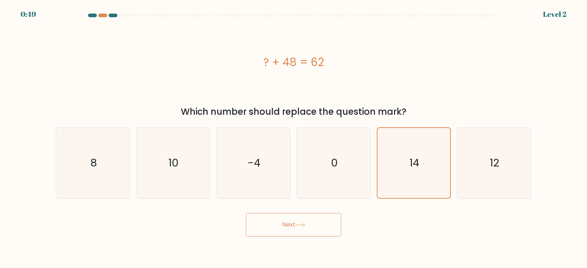
click at [302, 228] on button "Next" at bounding box center [293, 224] width 95 height 23
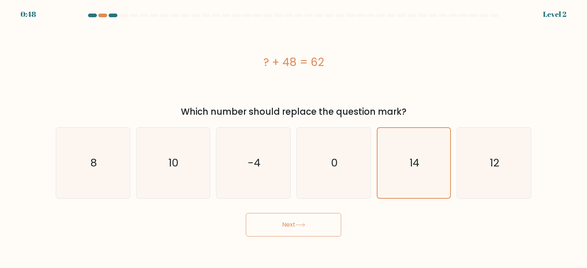
click at [302, 228] on button "Next" at bounding box center [293, 224] width 95 height 23
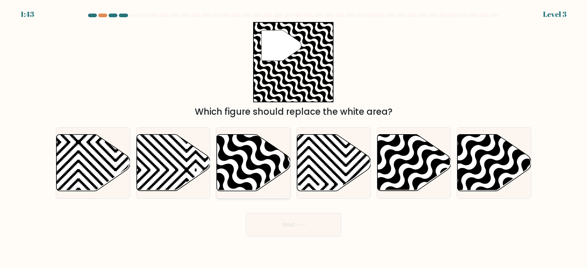
click at [237, 162] on icon at bounding box center [276, 193] width 148 height 148
click at [293, 138] on input "c." at bounding box center [293, 136] width 0 height 4
radio input "true"
click at [290, 217] on button "Next" at bounding box center [293, 224] width 95 height 23
click at [291, 221] on button "Next" at bounding box center [293, 224] width 95 height 23
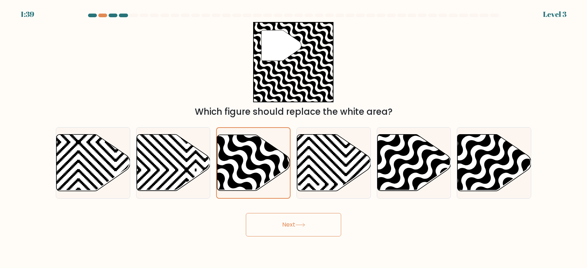
click at [288, 228] on button "Next" at bounding box center [293, 224] width 95 height 23
click at [289, 226] on button "Next" at bounding box center [293, 224] width 95 height 23
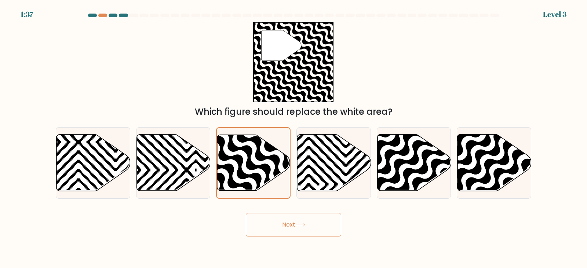
click at [289, 226] on button "Next" at bounding box center [293, 224] width 95 height 23
click at [294, 225] on button "Next" at bounding box center [293, 224] width 95 height 23
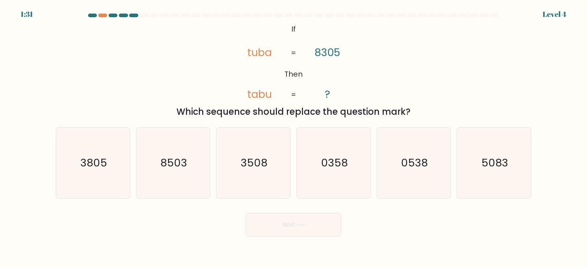
click at [307, 220] on button "Next" at bounding box center [293, 224] width 95 height 23
click at [191, 173] on icon "8503" at bounding box center [172, 163] width 71 height 71
click at [293, 138] on input "b. 8503" at bounding box center [293, 136] width 0 height 4
radio input "true"
click at [304, 223] on icon at bounding box center [299, 224] width 9 height 3
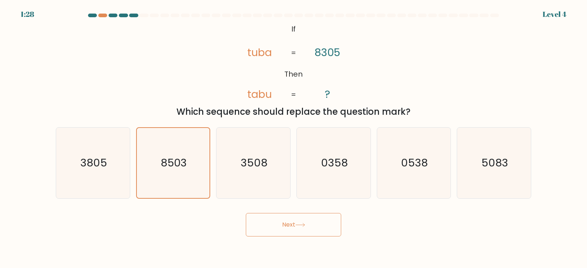
click at [304, 222] on button "Next" at bounding box center [293, 224] width 95 height 23
click at [302, 223] on icon at bounding box center [300, 225] width 10 height 4
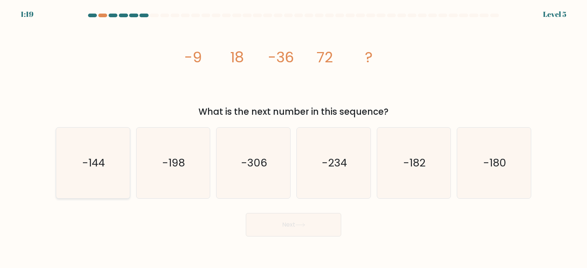
click at [118, 168] on icon "-144" at bounding box center [93, 163] width 71 height 71
click at [293, 138] on input "a. -144" at bounding box center [293, 136] width 0 height 4
radio input "true"
click at [306, 221] on button "Next" at bounding box center [293, 224] width 95 height 23
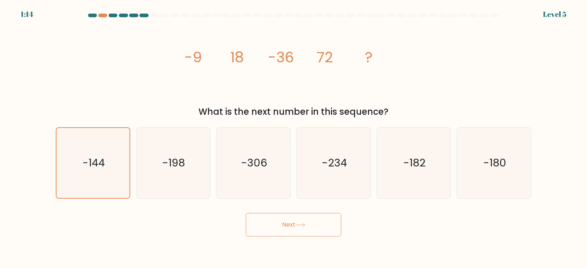
click at [306, 221] on button "Next" at bounding box center [293, 224] width 95 height 23
click at [304, 225] on icon at bounding box center [300, 225] width 10 height 4
click at [301, 223] on icon at bounding box center [300, 225] width 10 height 4
click at [300, 223] on button "Next" at bounding box center [293, 224] width 95 height 23
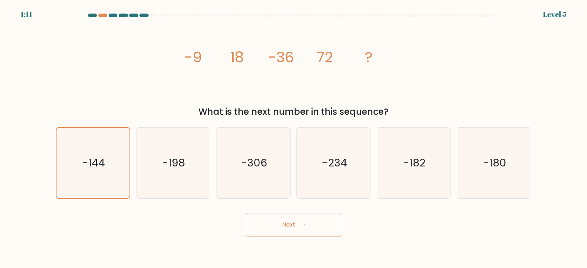
click at [300, 223] on button "Next" at bounding box center [293, 224] width 95 height 23
click at [121, 178] on icon "-144" at bounding box center [93, 163] width 70 height 70
click at [293, 138] on input "a. -144" at bounding box center [293, 136] width 0 height 4
click at [299, 222] on button "Next" at bounding box center [293, 224] width 95 height 23
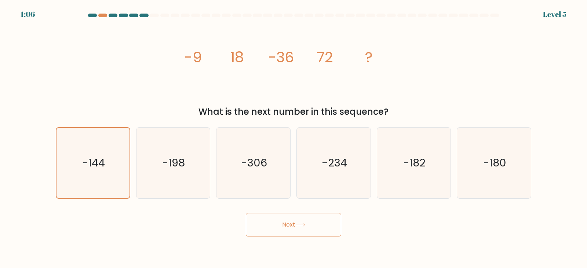
click at [299, 221] on button "Next" at bounding box center [293, 224] width 95 height 23
click at [299, 222] on button "Next" at bounding box center [293, 224] width 95 height 23
click at [298, 222] on button "Next" at bounding box center [293, 224] width 95 height 23
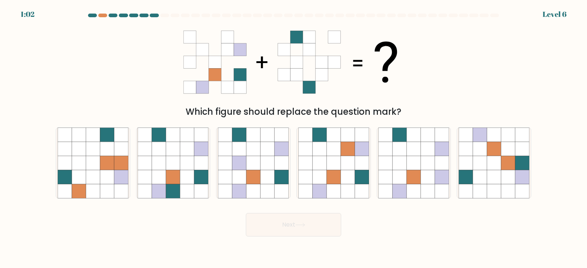
click at [297, 224] on icon at bounding box center [300, 225] width 10 height 4
click at [169, 162] on icon at bounding box center [173, 163] width 14 height 14
click at [293, 138] on input "b." at bounding box center [293, 136] width 0 height 4
radio input "true"
click at [284, 224] on button "Next" at bounding box center [293, 224] width 95 height 23
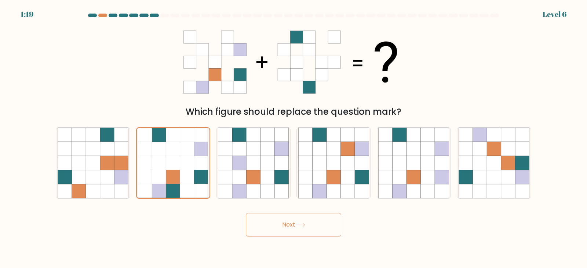
click at [284, 224] on button "Next" at bounding box center [293, 224] width 95 height 23
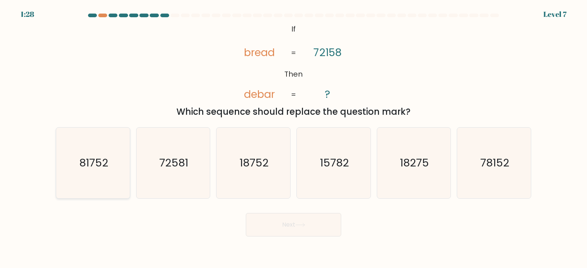
click at [100, 153] on icon "81752" at bounding box center [93, 163] width 71 height 71
click at [293, 138] on input "a. 81752" at bounding box center [293, 136] width 0 height 4
radio input "true"
click at [299, 226] on icon at bounding box center [300, 225] width 10 height 4
click at [299, 223] on icon at bounding box center [300, 225] width 10 height 4
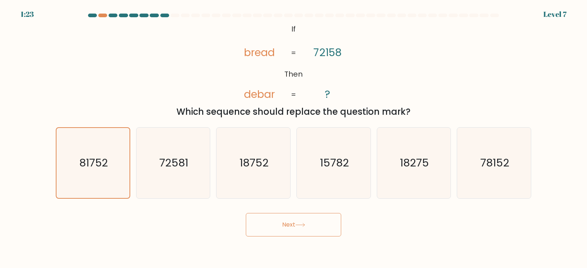
click at [299, 223] on icon at bounding box center [300, 225] width 10 height 4
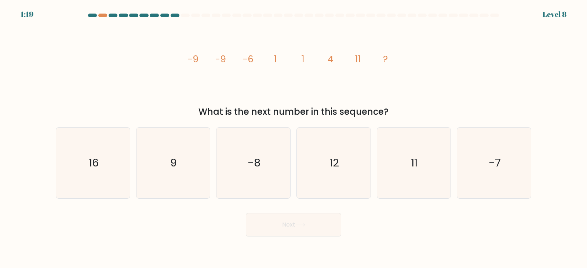
click at [305, 224] on icon at bounding box center [300, 225] width 10 height 4
click at [367, 72] on icon "image/svg+xml -9 -9 -6 1 1 4 11 ?" at bounding box center [293, 62] width 220 height 80
click at [417, 153] on icon "11" at bounding box center [413, 163] width 71 height 71
click at [294, 138] on input "e. 11" at bounding box center [293, 136] width 0 height 4
radio input "true"
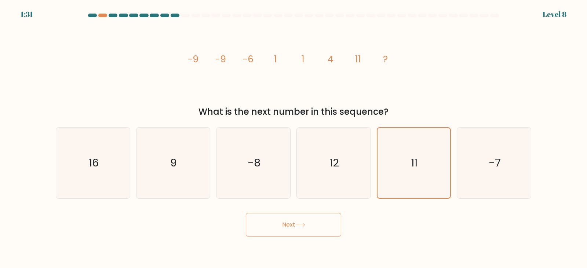
click at [295, 227] on button "Next" at bounding box center [293, 224] width 95 height 23
click at [301, 221] on button "Next" at bounding box center [293, 224] width 95 height 23
click at [301, 223] on icon at bounding box center [300, 225] width 10 height 4
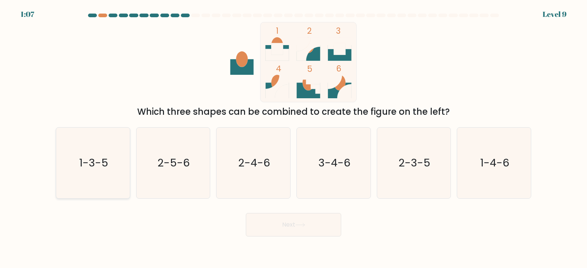
click at [100, 174] on icon "1-3-5" at bounding box center [93, 163] width 71 height 71
click at [293, 138] on input "a. 1-3-5" at bounding box center [293, 136] width 0 height 4
radio input "true"
click at [100, 174] on icon "1-3-5" at bounding box center [93, 163] width 70 height 70
click at [293, 138] on input "a. 1-3-5" at bounding box center [293, 136] width 0 height 4
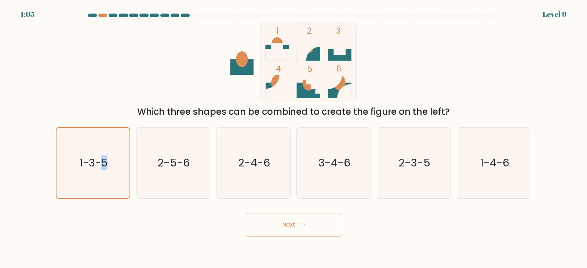
click at [293, 225] on button "Next" at bounding box center [293, 224] width 95 height 23
click at [291, 218] on button "Next" at bounding box center [293, 224] width 95 height 23
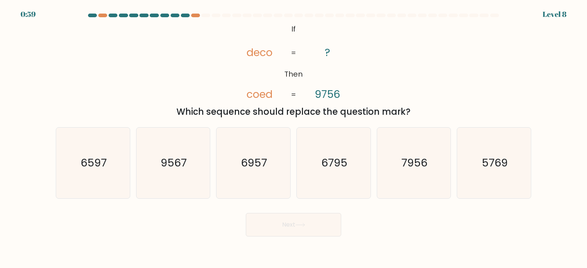
click at [291, 217] on button "Next" at bounding box center [293, 224] width 95 height 23
click at [356, 65] on icon "@import url('[URL][DOMAIN_NAME]); If Then deco coed ? 9756 = =" at bounding box center [293, 62] width 130 height 80
click at [114, 161] on icon "6597" at bounding box center [93, 163] width 71 height 71
click at [293, 138] on input "a. 6597" at bounding box center [293, 136] width 0 height 4
radio input "true"
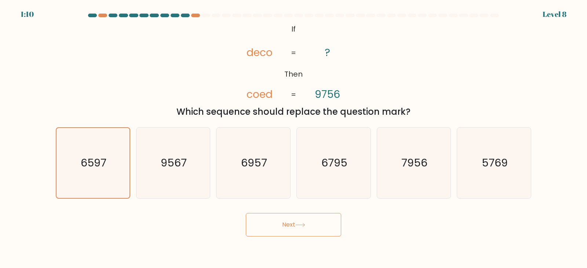
click at [280, 224] on button "Next" at bounding box center [293, 224] width 95 height 23
click at [291, 223] on button "Next" at bounding box center [293, 224] width 95 height 23
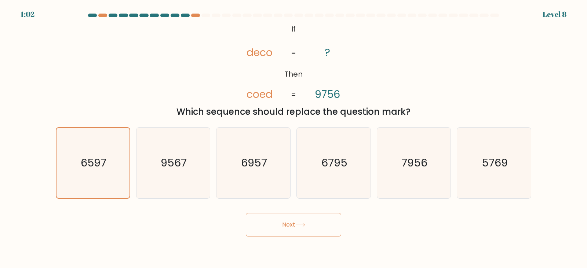
click at [291, 223] on button "Next" at bounding box center [293, 224] width 95 height 23
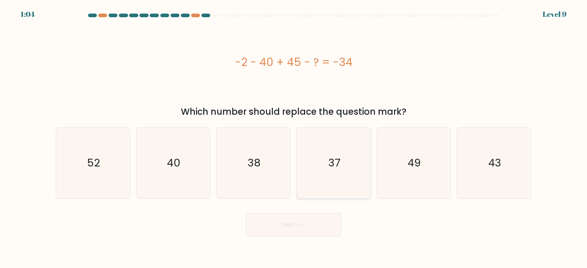
click at [334, 149] on icon "37" at bounding box center [333, 163] width 71 height 71
click at [294, 138] on input "d. 37" at bounding box center [293, 136] width 0 height 4
radio input "true"
click at [293, 219] on button "Next" at bounding box center [293, 224] width 95 height 23
click at [293, 222] on button "Next" at bounding box center [293, 224] width 95 height 23
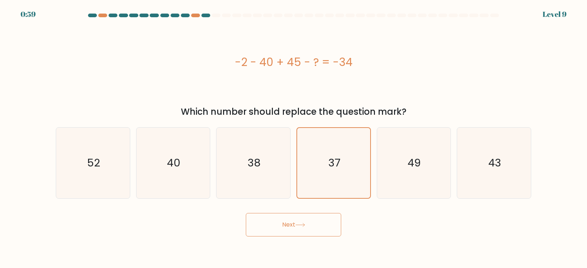
click at [293, 221] on button "Next" at bounding box center [293, 224] width 95 height 23
click at [295, 221] on button "Next" at bounding box center [293, 224] width 95 height 23
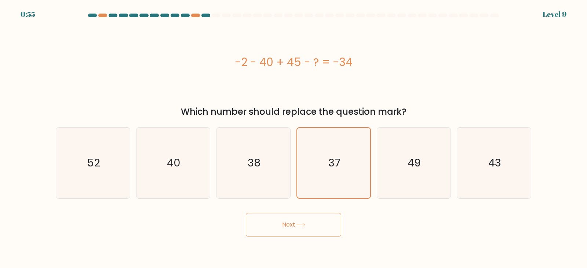
click at [295, 221] on button "Next" at bounding box center [293, 224] width 95 height 23
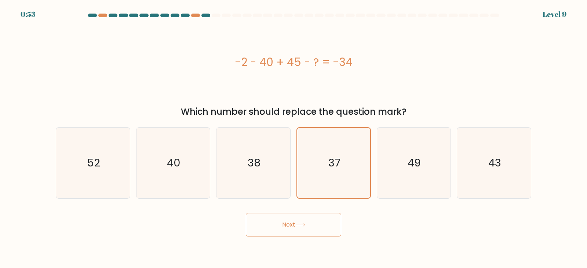
click at [295, 221] on button "Next" at bounding box center [293, 224] width 95 height 23
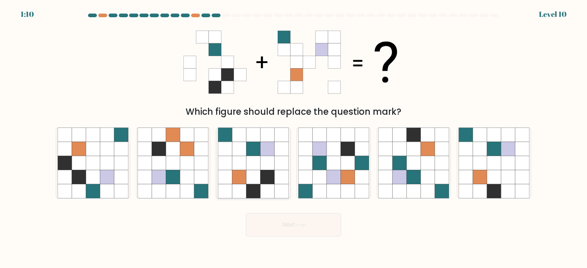
click at [275, 172] on icon at bounding box center [281, 177] width 14 height 14
click at [293, 138] on input "c." at bounding box center [293, 136] width 0 height 4
radio input "true"
click at [295, 224] on button "Next" at bounding box center [293, 224] width 95 height 23
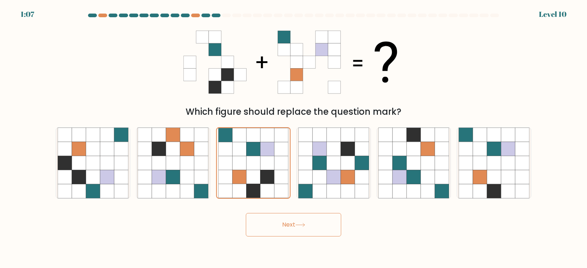
click at [295, 224] on button "Next" at bounding box center [293, 224] width 95 height 23
click at [295, 223] on button "Next" at bounding box center [293, 224] width 95 height 23
click at [297, 224] on icon at bounding box center [300, 225] width 10 height 4
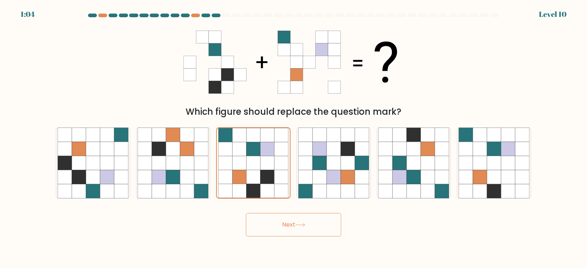
click at [297, 224] on icon at bounding box center [300, 225] width 10 height 4
click at [299, 223] on icon at bounding box center [300, 225] width 10 height 4
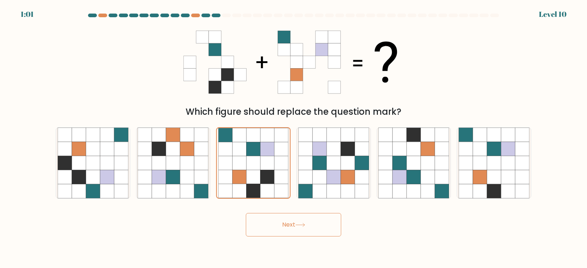
click at [299, 223] on icon at bounding box center [300, 225] width 10 height 4
click at [301, 223] on icon at bounding box center [300, 225] width 10 height 4
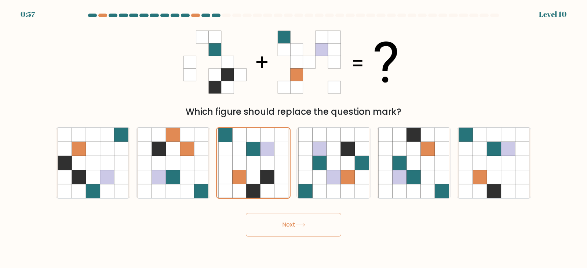
click at [301, 227] on icon at bounding box center [300, 225] width 10 height 4
click at [303, 224] on icon at bounding box center [300, 225] width 10 height 4
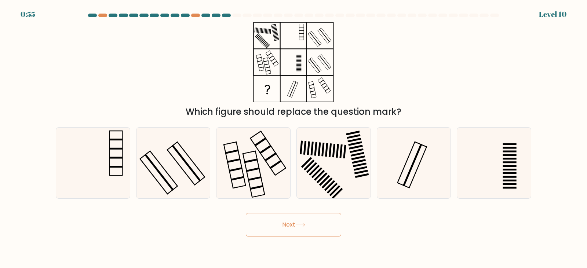
click at [303, 224] on icon at bounding box center [300, 225] width 10 height 4
click at [508, 160] on icon at bounding box center [493, 163] width 71 height 71
click at [294, 138] on input "f." at bounding box center [293, 136] width 0 height 4
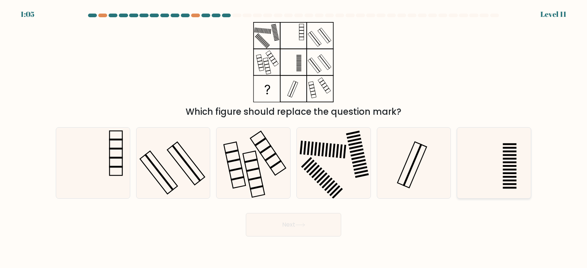
radio input "true"
click at [302, 223] on icon at bounding box center [300, 225] width 10 height 4
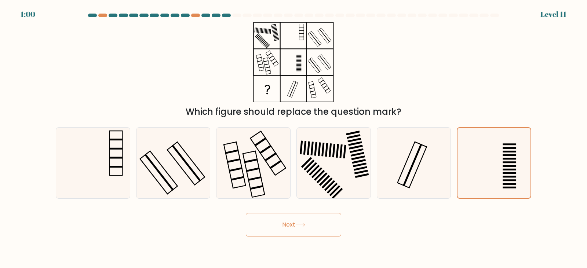
click at [302, 223] on icon at bounding box center [300, 225] width 10 height 4
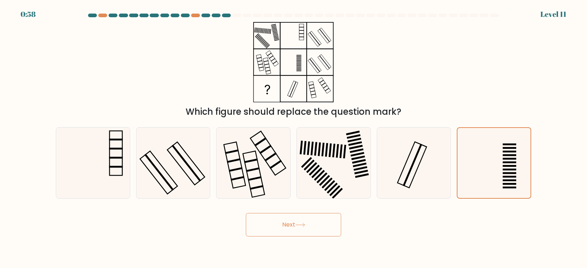
click at [302, 223] on icon at bounding box center [300, 225] width 10 height 4
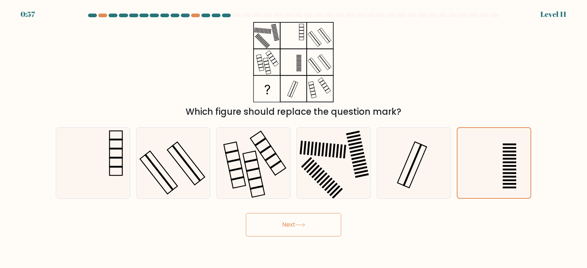
click at [302, 223] on icon at bounding box center [300, 225] width 10 height 4
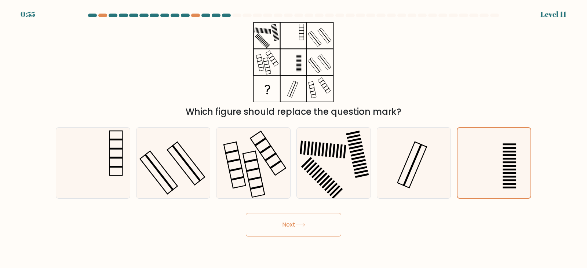
click at [302, 223] on icon at bounding box center [300, 225] width 10 height 4
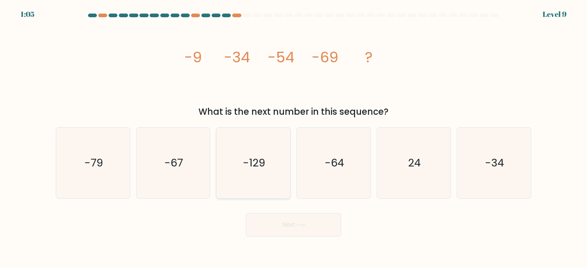
click at [248, 174] on icon "-129" at bounding box center [253, 163] width 71 height 71
click at [293, 138] on input "c. -129" at bounding box center [293, 136] width 0 height 4
radio input "true"
click at [288, 224] on button "Next" at bounding box center [293, 224] width 95 height 23
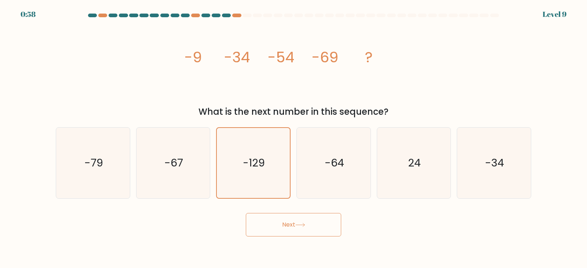
click at [288, 224] on button "Next" at bounding box center [293, 224] width 95 height 23
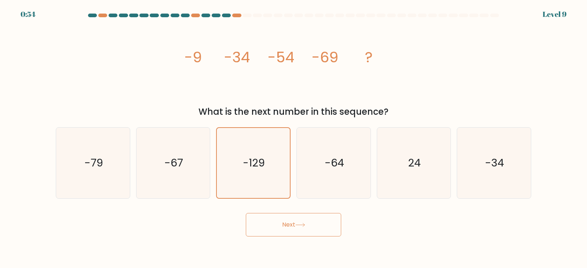
click at [288, 224] on button "Next" at bounding box center [293, 224] width 95 height 23
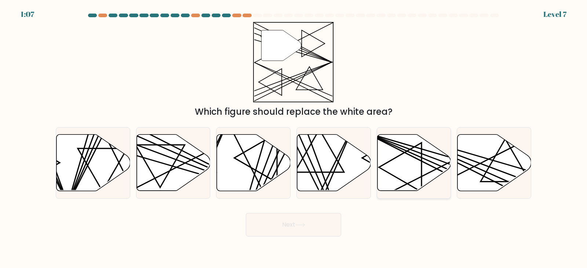
click at [395, 162] on icon at bounding box center [414, 163] width 74 height 56
click at [294, 138] on input "e." at bounding box center [293, 136] width 0 height 4
radio input "true"
click at [395, 162] on icon at bounding box center [413, 163] width 73 height 56
click at [294, 138] on input "e." at bounding box center [293, 136] width 0 height 4
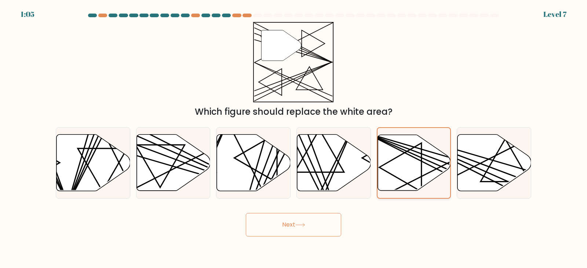
click at [395, 162] on icon at bounding box center [413, 163] width 73 height 56
click at [294, 138] on input "e." at bounding box center [293, 136] width 0 height 4
click at [395, 162] on icon at bounding box center [413, 163] width 73 height 56
click at [294, 138] on input "e." at bounding box center [293, 136] width 0 height 4
click at [303, 224] on icon at bounding box center [300, 225] width 10 height 4
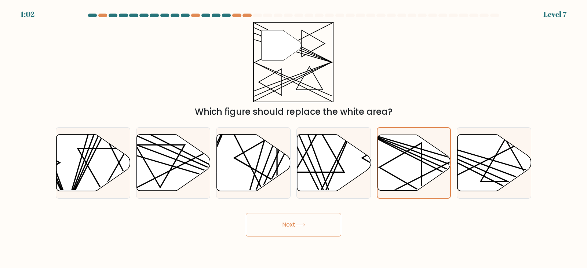
click at [303, 224] on icon at bounding box center [300, 225] width 10 height 4
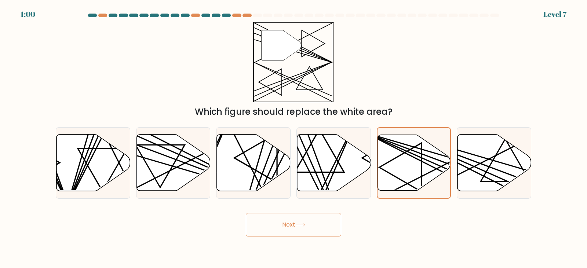
click at [303, 224] on icon at bounding box center [300, 225] width 10 height 4
click at [303, 225] on icon at bounding box center [300, 225] width 10 height 4
click at [303, 224] on icon at bounding box center [300, 225] width 10 height 4
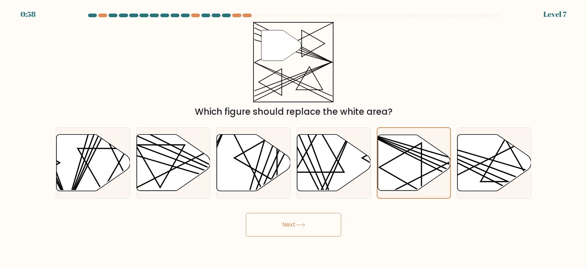
click at [303, 224] on icon at bounding box center [300, 225] width 10 height 4
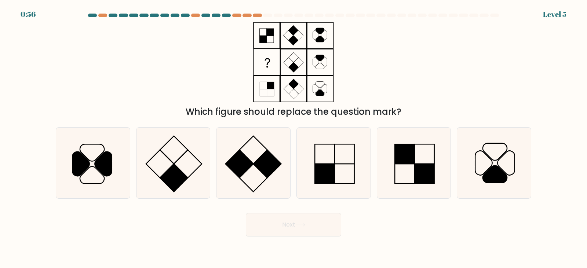
click at [303, 224] on icon at bounding box center [300, 225] width 10 height 4
click at [504, 162] on icon at bounding box center [493, 163] width 71 height 71
click at [294, 138] on input "f." at bounding box center [293, 136] width 0 height 4
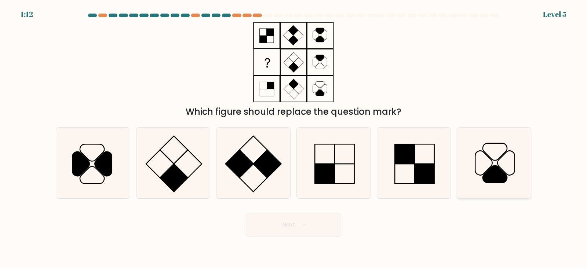
radio input "true"
click at [296, 224] on button "Next" at bounding box center [293, 224] width 95 height 23
click at [296, 225] on button "Next" at bounding box center [293, 224] width 95 height 23
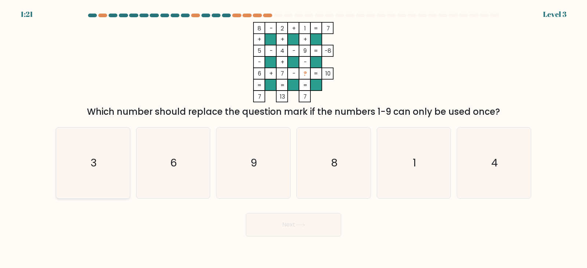
click at [120, 155] on icon "3" at bounding box center [93, 163] width 71 height 71
click at [293, 138] on input "a. 3" at bounding box center [293, 136] width 0 height 4
radio input "true"
click at [291, 223] on button "Next" at bounding box center [293, 224] width 95 height 23
click at [292, 222] on button "Next" at bounding box center [293, 224] width 95 height 23
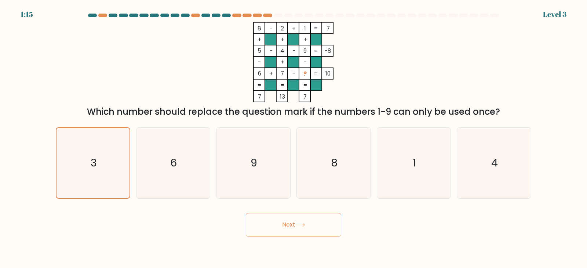
click at [292, 222] on button "Next" at bounding box center [293, 224] width 95 height 23
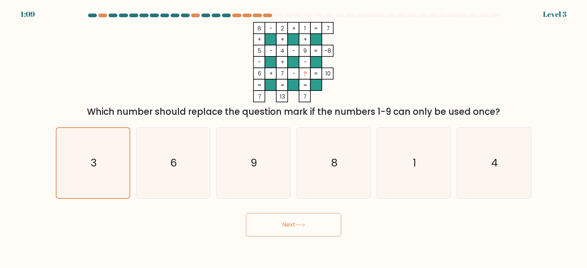
click at [292, 222] on button "Next" at bounding box center [293, 224] width 95 height 23
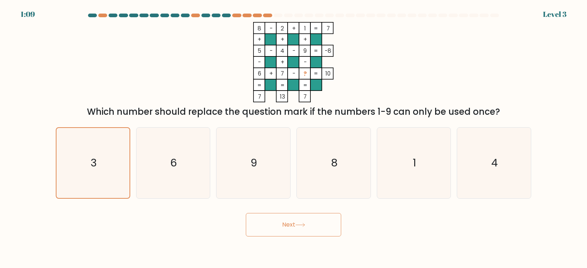
click at [292, 222] on button "Next" at bounding box center [293, 224] width 95 height 23
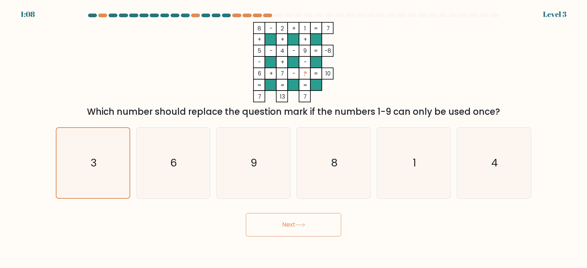
click at [292, 222] on button "Next" at bounding box center [293, 224] width 95 height 23
click at [288, 226] on button "Next" at bounding box center [293, 224] width 95 height 23
click at [288, 227] on button "Next" at bounding box center [293, 224] width 95 height 23
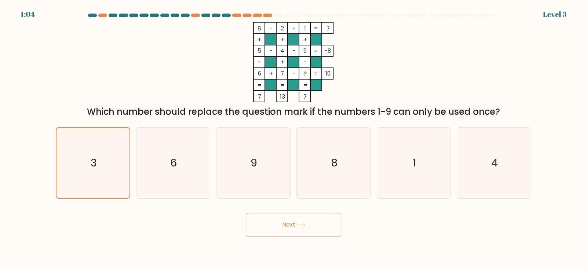
click at [288, 227] on button "Next" at bounding box center [293, 224] width 95 height 23
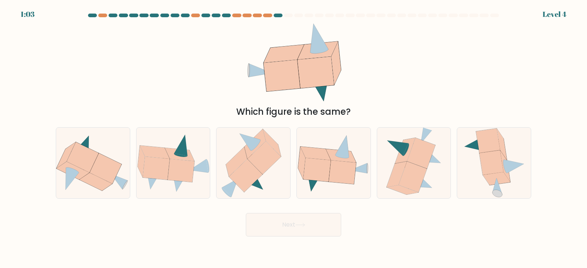
click at [288, 227] on button "Next" at bounding box center [293, 224] width 95 height 23
click at [99, 161] on icon at bounding box center [106, 168] width 32 height 30
click at [293, 138] on input "a." at bounding box center [293, 136] width 0 height 4
radio input "true"
click at [290, 225] on button "Next" at bounding box center [293, 224] width 95 height 23
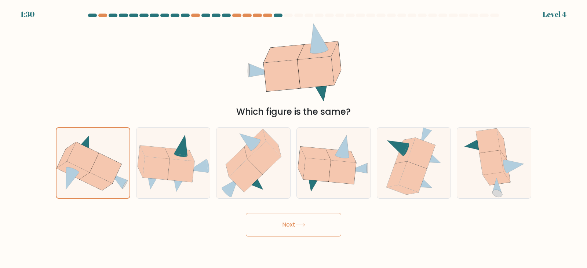
click at [290, 225] on button "Next" at bounding box center [293, 224] width 95 height 23
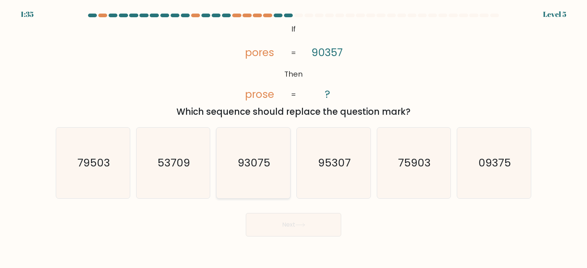
click at [256, 162] on text "93075" at bounding box center [254, 163] width 33 height 15
click at [293, 138] on input "c. 93075" at bounding box center [293, 136] width 0 height 4
radio input "true"
click at [298, 221] on button "Next" at bounding box center [293, 224] width 95 height 23
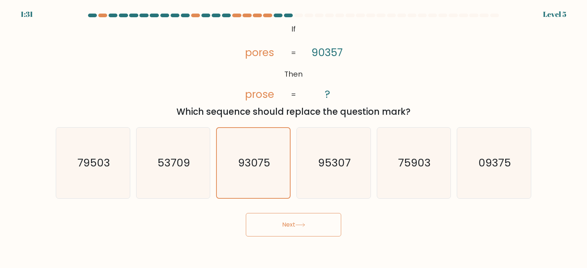
click at [298, 226] on icon at bounding box center [300, 225] width 10 height 4
click at [301, 225] on icon at bounding box center [299, 224] width 9 height 3
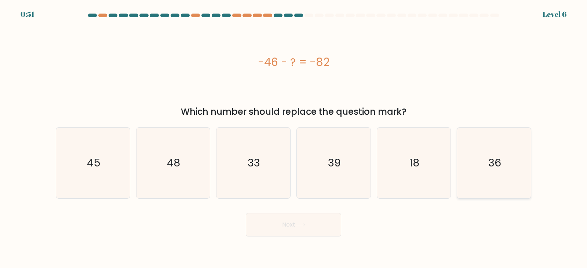
click at [491, 166] on text "36" at bounding box center [494, 163] width 13 height 15
click at [294, 138] on input "f. 36" at bounding box center [293, 136] width 0 height 4
radio input "true"
click at [300, 227] on icon at bounding box center [300, 225] width 10 height 4
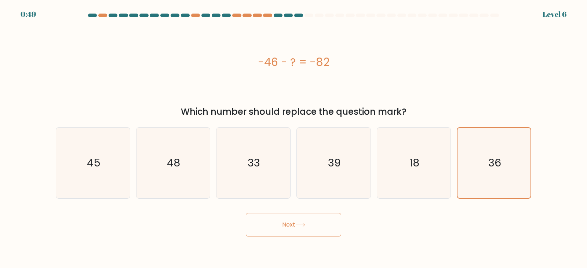
click at [300, 227] on icon at bounding box center [300, 225] width 10 height 4
click at [300, 222] on button "Next" at bounding box center [293, 224] width 95 height 23
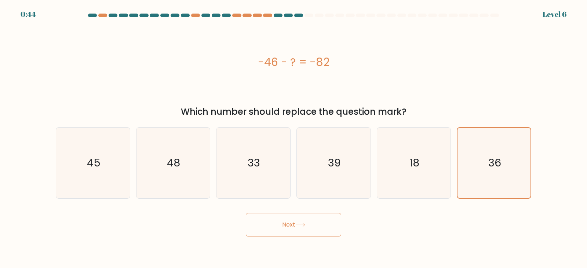
click at [300, 222] on button "Next" at bounding box center [293, 224] width 95 height 23
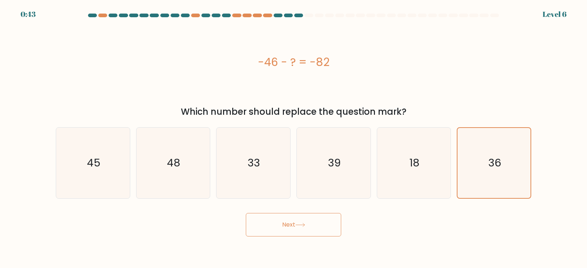
click at [300, 222] on button "Next" at bounding box center [293, 224] width 95 height 23
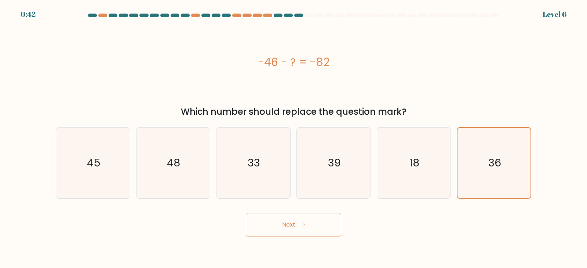
click at [300, 222] on button "Next" at bounding box center [293, 224] width 95 height 23
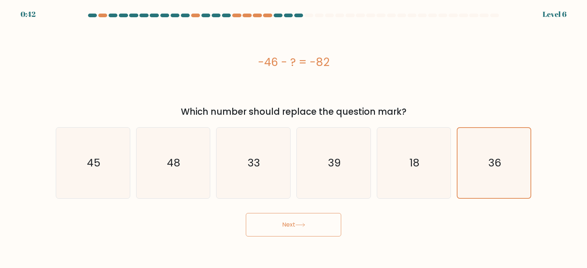
click at [300, 222] on button "Next" at bounding box center [293, 224] width 95 height 23
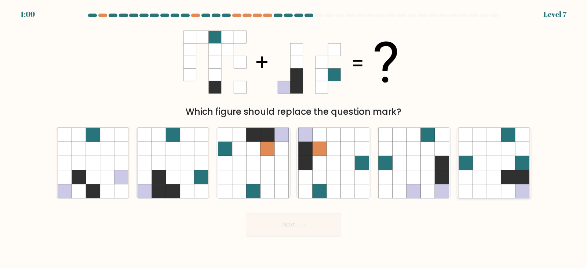
click at [497, 159] on icon at bounding box center [493, 163] width 14 height 14
click at [294, 138] on input "f." at bounding box center [293, 136] width 0 height 4
radio input "true"
click at [298, 220] on button "Next" at bounding box center [293, 224] width 95 height 23
click at [298, 222] on button "Next" at bounding box center [293, 224] width 95 height 23
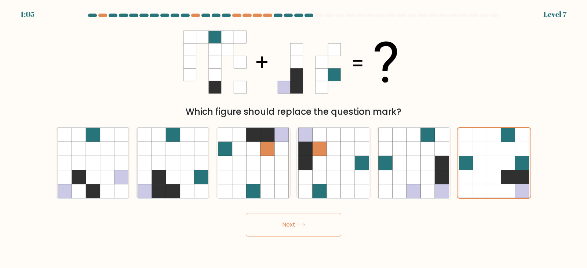
click at [298, 222] on button "Next" at bounding box center [293, 224] width 95 height 23
click at [296, 214] on button "Next" at bounding box center [293, 224] width 95 height 23
click at [299, 223] on button "Next" at bounding box center [293, 224] width 95 height 23
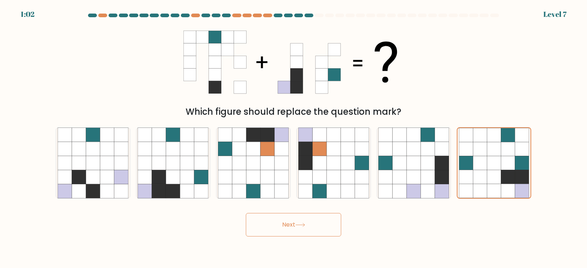
click at [299, 223] on button "Next" at bounding box center [293, 224] width 95 height 23
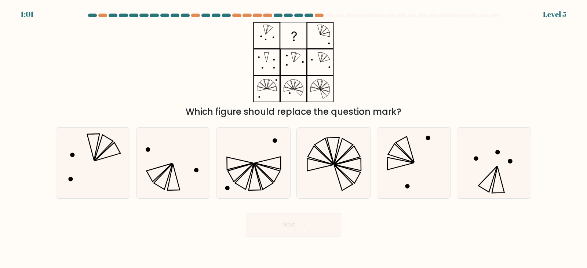
click at [298, 223] on button "Next" at bounding box center [293, 224] width 95 height 23
click at [393, 158] on icon at bounding box center [413, 163] width 71 height 71
click at [294, 138] on input "e." at bounding box center [293, 136] width 0 height 4
radio input "true"
click at [301, 227] on icon at bounding box center [300, 225] width 10 height 4
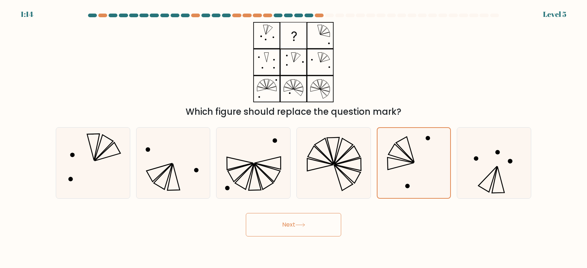
click at [301, 224] on icon at bounding box center [300, 225] width 10 height 4
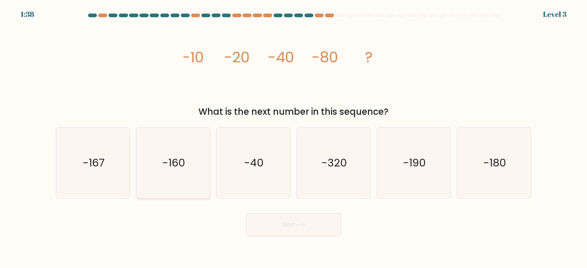
click at [180, 165] on text "-160" at bounding box center [173, 163] width 23 height 15
click at [293, 138] on input "b. -160" at bounding box center [293, 136] width 0 height 4
radio input "true"
click at [298, 223] on icon at bounding box center [300, 225] width 10 height 4
click at [298, 223] on button "Next" at bounding box center [293, 224] width 95 height 23
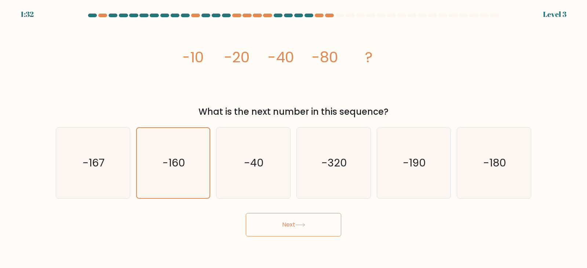
click at [298, 223] on button "Next" at bounding box center [293, 224] width 95 height 23
click at [298, 223] on icon at bounding box center [300, 225] width 10 height 4
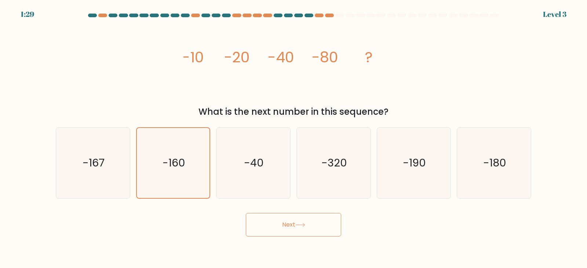
click at [298, 223] on icon at bounding box center [300, 225] width 10 height 4
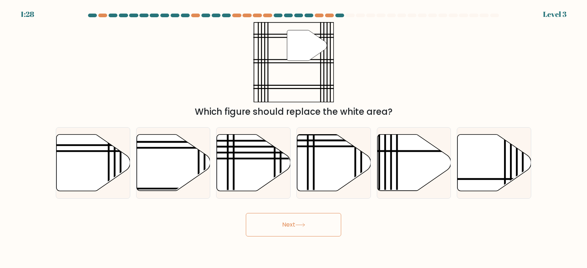
click at [298, 223] on icon at bounding box center [300, 225] width 10 height 4
click at [186, 168] on icon at bounding box center [173, 163] width 74 height 56
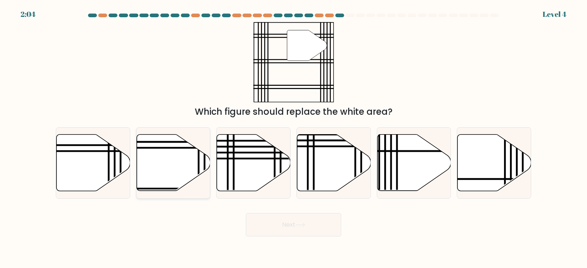
click at [293, 138] on input "b." at bounding box center [293, 136] width 0 height 4
radio input "true"
click at [283, 222] on button "Next" at bounding box center [293, 224] width 95 height 23
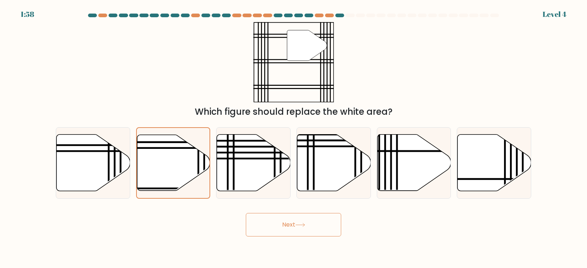
click at [283, 221] on button "Next" at bounding box center [293, 224] width 95 height 23
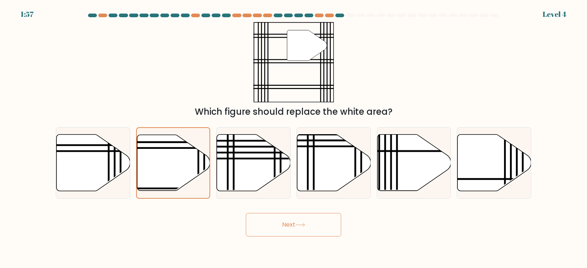
click at [283, 221] on button "Next" at bounding box center [293, 224] width 95 height 23
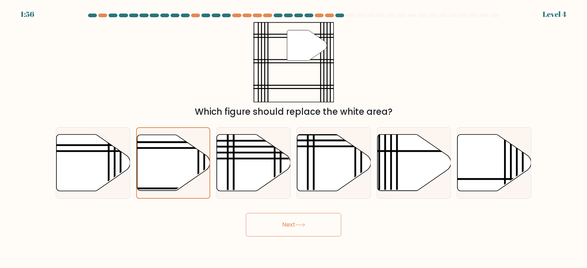
click at [283, 221] on button "Next" at bounding box center [293, 224] width 95 height 23
click at [291, 222] on button "Next" at bounding box center [293, 224] width 95 height 23
click at [291, 223] on button "Next" at bounding box center [293, 224] width 95 height 23
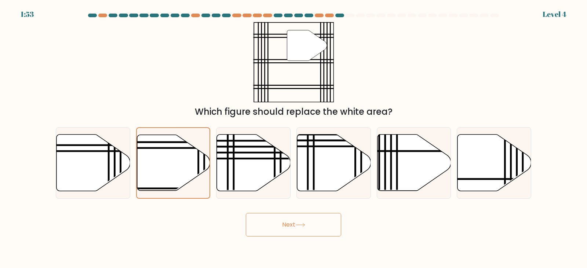
click at [291, 223] on button "Next" at bounding box center [293, 224] width 95 height 23
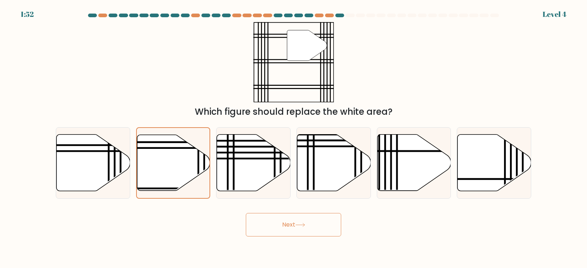
click at [291, 223] on button "Next" at bounding box center [293, 224] width 95 height 23
click at [290, 223] on button "Next" at bounding box center [293, 224] width 95 height 23
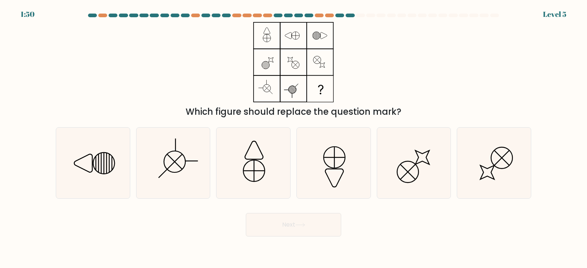
click at [290, 223] on button "Next" at bounding box center [293, 224] width 95 height 23
click at [487, 176] on icon at bounding box center [487, 172] width 14 height 14
click at [294, 138] on input "f." at bounding box center [293, 136] width 0 height 4
radio input "true"
click at [286, 224] on button "Next" at bounding box center [293, 224] width 95 height 23
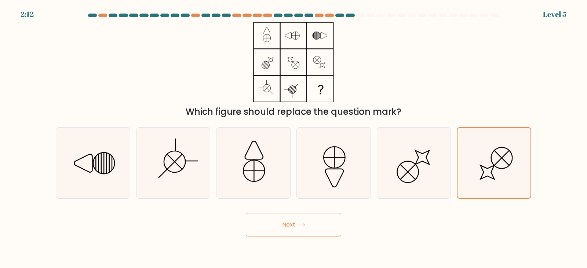
click at [286, 224] on button "Next" at bounding box center [293, 224] width 95 height 23
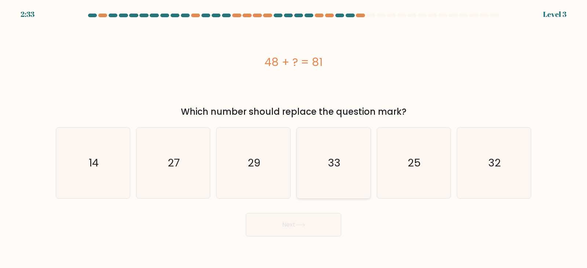
click at [331, 159] on text "33" at bounding box center [334, 163] width 12 height 15
click at [294, 138] on input "d. 33" at bounding box center [293, 136] width 0 height 4
radio input "true"
click at [296, 226] on button "Next" at bounding box center [293, 224] width 95 height 23
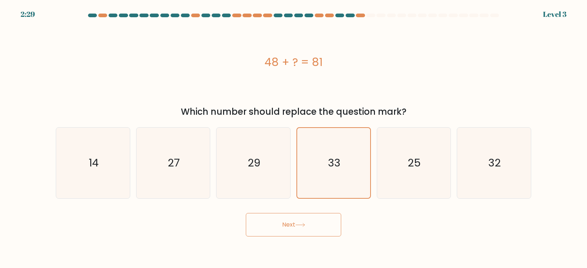
click at [296, 226] on button "Next" at bounding box center [293, 224] width 95 height 23
click at [296, 227] on button "Next" at bounding box center [293, 224] width 95 height 23
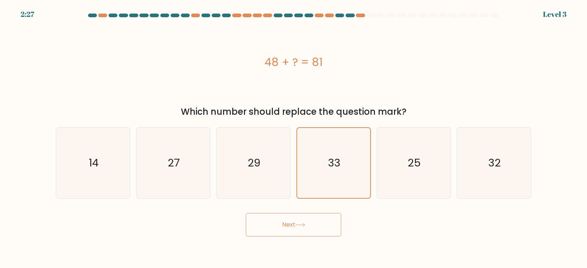
click at [296, 227] on button "Next" at bounding box center [293, 224] width 95 height 23
click at [296, 222] on button "Next" at bounding box center [293, 224] width 95 height 23
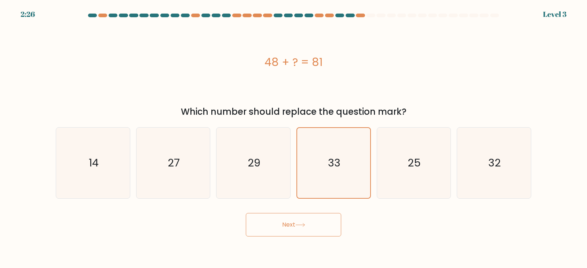
click at [296, 222] on button "Next" at bounding box center [293, 224] width 95 height 23
click at [299, 223] on icon at bounding box center [300, 225] width 10 height 4
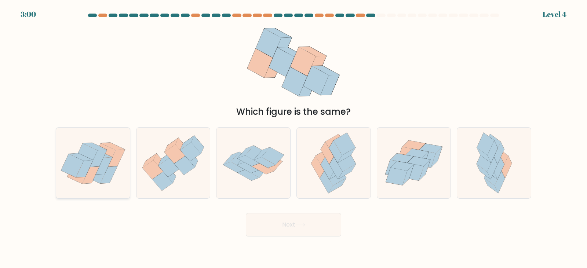
click at [82, 183] on icon at bounding box center [78, 171] width 22 height 23
click at [293, 138] on input "a." at bounding box center [293, 136] width 0 height 4
radio input "true"
click at [276, 227] on button "Next" at bounding box center [293, 224] width 95 height 23
click at [282, 223] on button "Next" at bounding box center [293, 224] width 95 height 23
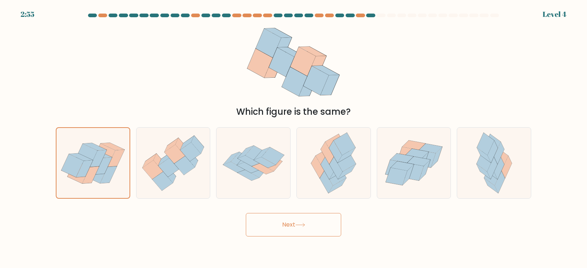
click at [282, 223] on button "Next" at bounding box center [293, 224] width 95 height 23
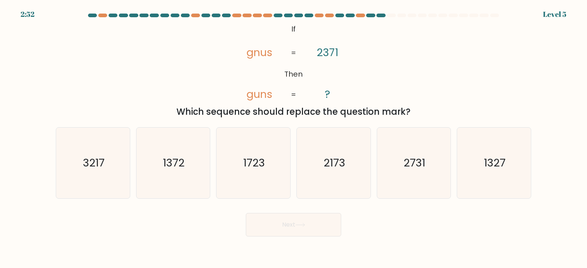
click at [282, 223] on button "Next" at bounding box center [293, 224] width 95 height 23
click at [402, 169] on icon "2731" at bounding box center [413, 163] width 71 height 71
click at [294, 138] on input "e. 2731" at bounding box center [293, 136] width 0 height 4
radio input "true"
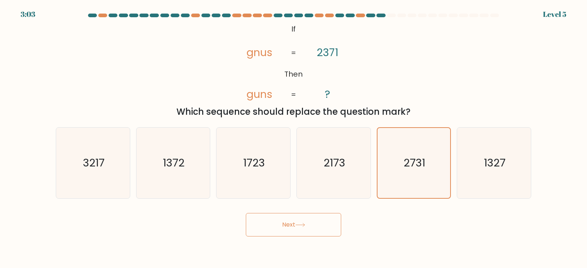
click at [305, 223] on icon at bounding box center [300, 225] width 10 height 4
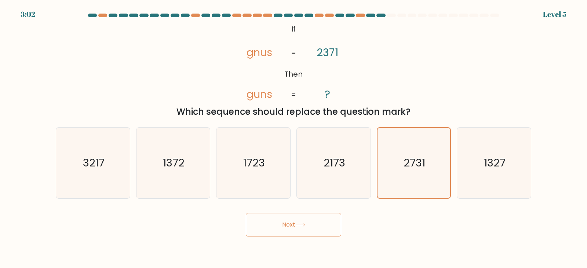
click at [305, 223] on icon at bounding box center [300, 225] width 10 height 4
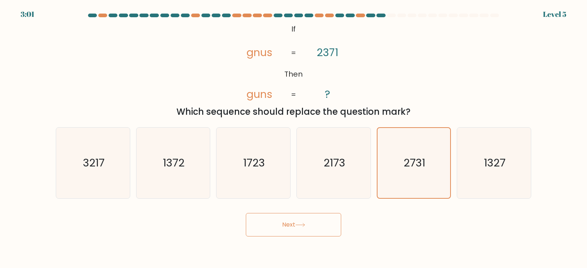
click at [305, 223] on icon at bounding box center [300, 225] width 10 height 4
click at [302, 221] on button "Next" at bounding box center [293, 224] width 95 height 23
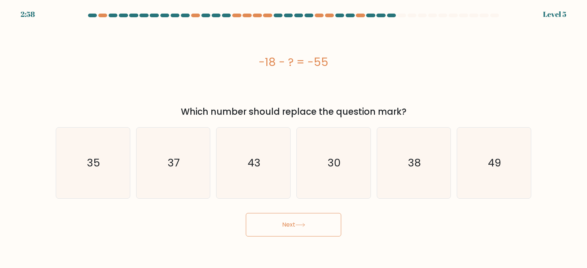
click at [302, 227] on icon at bounding box center [300, 225] width 10 height 4
click at [176, 166] on text "37" at bounding box center [174, 163] width 12 height 15
click at [293, 138] on input "b. 37" at bounding box center [293, 136] width 0 height 4
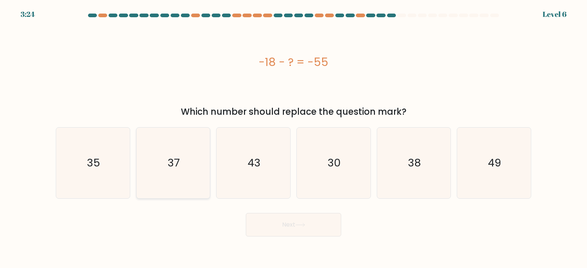
radio input "true"
click at [297, 221] on button "Next" at bounding box center [293, 224] width 95 height 23
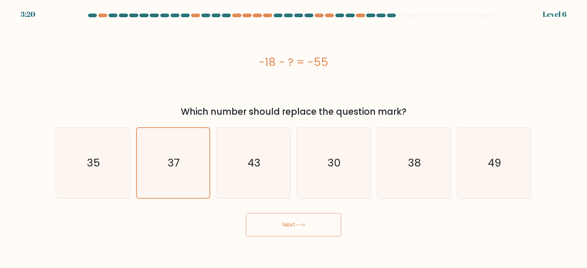
click at [297, 221] on button "Next" at bounding box center [293, 224] width 95 height 23
click at [301, 222] on button "Next" at bounding box center [293, 224] width 95 height 23
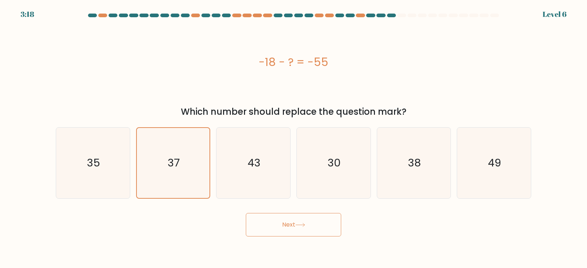
click at [301, 222] on button "Next" at bounding box center [293, 224] width 95 height 23
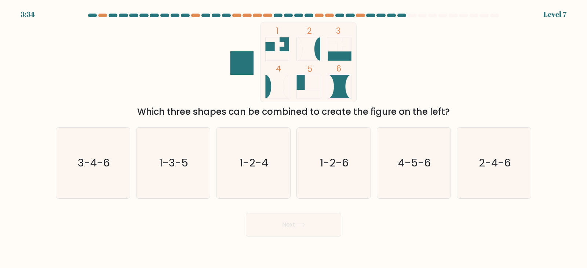
click at [367, 114] on div "Which three shapes can be combined to create the figure on the left?" at bounding box center [293, 111] width 466 height 13
click at [499, 156] on text "2-4-6" at bounding box center [494, 163] width 32 height 15
click at [294, 138] on input "f. 2-4-6" at bounding box center [293, 136] width 0 height 4
radio input "true"
click at [306, 227] on button "Next" at bounding box center [293, 224] width 95 height 23
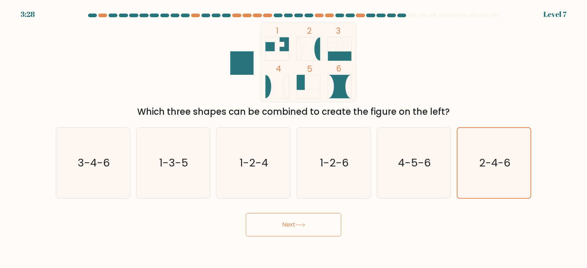
click at [300, 226] on icon at bounding box center [300, 225] width 10 height 4
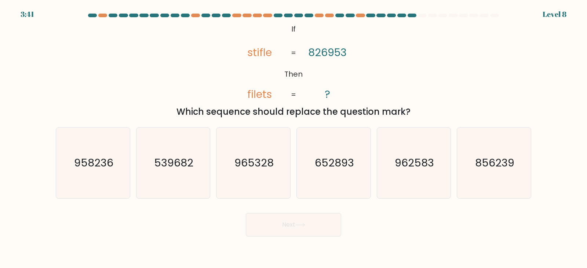
drag, startPoint x: 283, startPoint y: 95, endPoint x: 76, endPoint y: 284, distance: 280.5
drag, startPoint x: 76, startPoint y: 284, endPoint x: 203, endPoint y: 219, distance: 143.1
click at [203, 219] on div "Next" at bounding box center [293, 221] width 484 height 29
click at [255, 168] on text "965328" at bounding box center [253, 163] width 39 height 15
click at [293, 138] on input "c. 965328" at bounding box center [293, 136] width 0 height 4
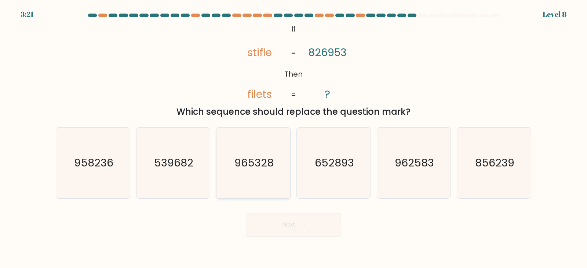
radio input "true"
click at [255, 168] on text "965328" at bounding box center [254, 163] width 39 height 15
click at [293, 138] on input "c. 965328" at bounding box center [293, 136] width 0 height 4
click at [295, 225] on button "Next" at bounding box center [293, 224] width 95 height 23
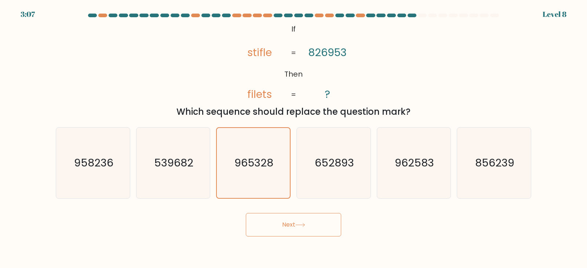
click at [295, 225] on button "Next" at bounding box center [293, 224] width 95 height 23
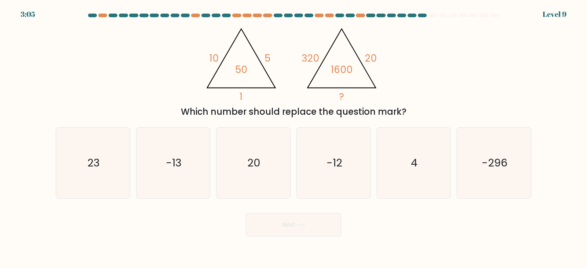
click at [295, 225] on button "Next" at bounding box center [293, 224] width 95 height 23
click at [405, 169] on icon "4" at bounding box center [413, 163] width 71 height 71
click at [294, 138] on input "e. 4" at bounding box center [293, 136] width 0 height 4
radio input "true"
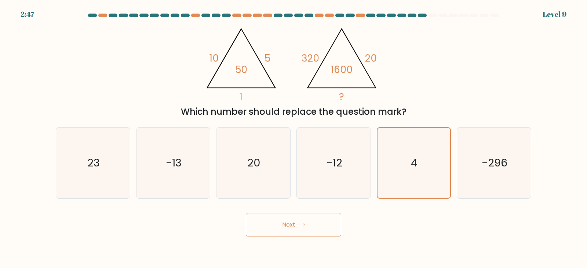
click at [299, 227] on button "Next" at bounding box center [293, 224] width 95 height 23
click at [299, 228] on button "Next" at bounding box center [293, 224] width 95 height 23
click at [299, 218] on button "Next" at bounding box center [293, 224] width 95 height 23
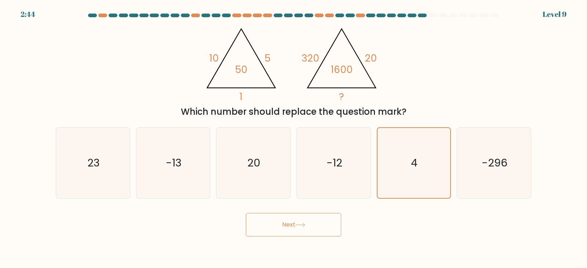
click at [299, 218] on button "Next" at bounding box center [293, 224] width 95 height 23
click at [299, 225] on icon at bounding box center [299, 224] width 9 height 3
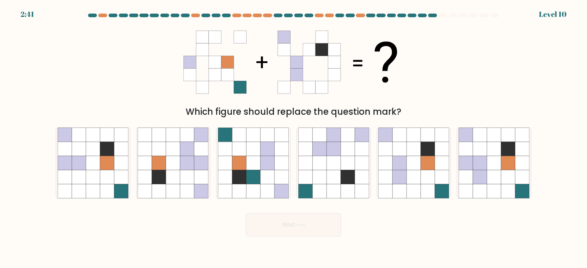
click at [299, 225] on icon at bounding box center [300, 225] width 10 height 4
click at [476, 165] on icon at bounding box center [480, 163] width 14 height 14
click at [294, 138] on input "f." at bounding box center [293, 136] width 0 height 4
radio input "true"
click at [304, 223] on icon at bounding box center [300, 225] width 10 height 4
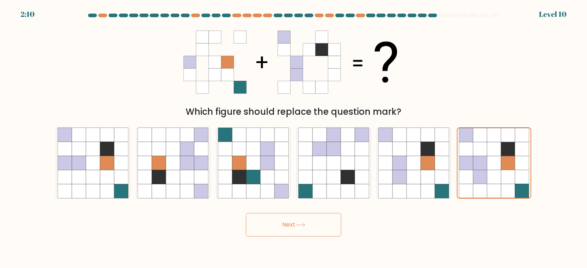
click at [304, 223] on icon at bounding box center [300, 225] width 10 height 4
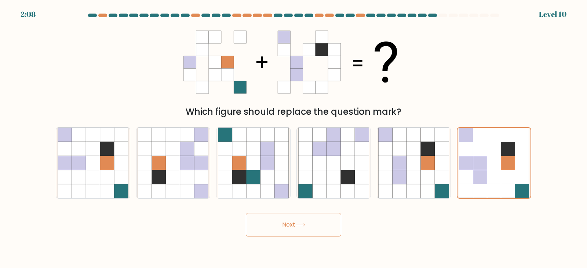
click at [304, 223] on icon at bounding box center [300, 225] width 10 height 4
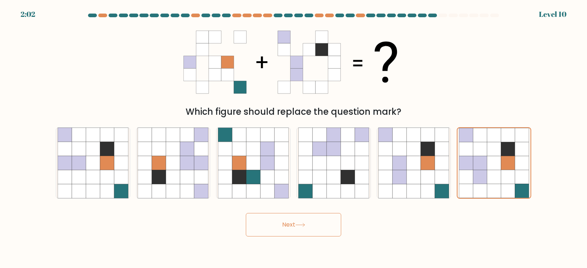
click at [304, 223] on icon at bounding box center [300, 225] width 10 height 4
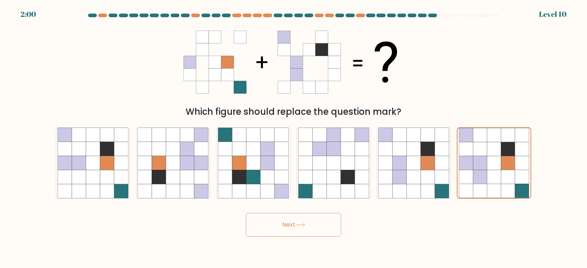
click at [304, 223] on icon at bounding box center [300, 225] width 10 height 4
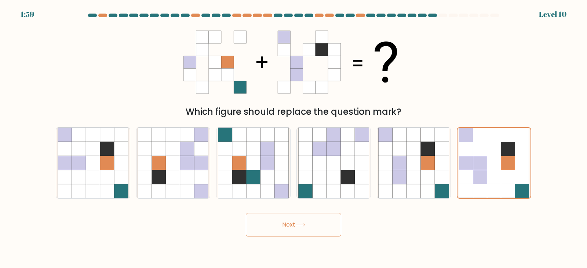
click at [304, 223] on icon at bounding box center [300, 225] width 10 height 4
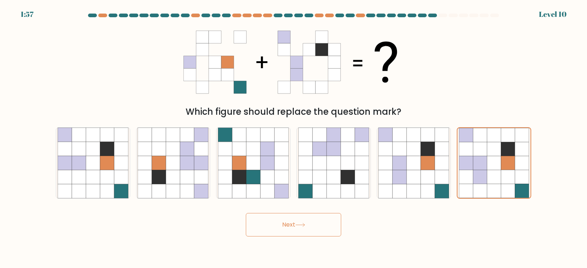
click at [304, 223] on icon at bounding box center [300, 225] width 10 height 4
click at [302, 221] on button "Next" at bounding box center [293, 224] width 95 height 23
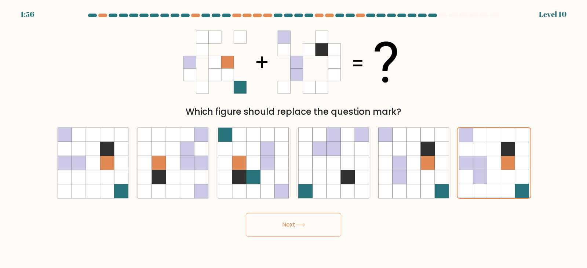
click at [302, 221] on button "Next" at bounding box center [293, 224] width 95 height 23
click at [299, 221] on button "Next" at bounding box center [293, 224] width 95 height 23
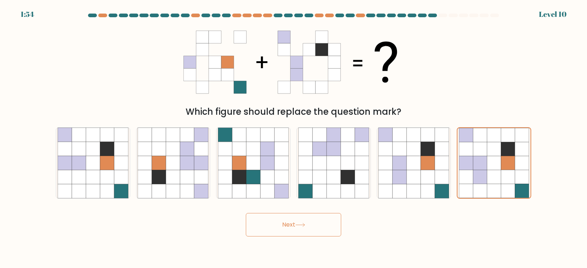
click at [299, 221] on button "Next" at bounding box center [293, 224] width 95 height 23
click at [299, 226] on icon at bounding box center [300, 225] width 10 height 4
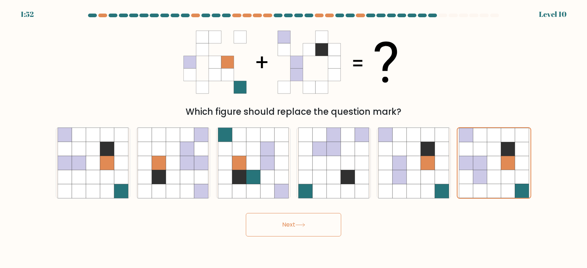
click at [299, 226] on icon at bounding box center [300, 225] width 10 height 4
click at [299, 223] on icon at bounding box center [300, 225] width 10 height 4
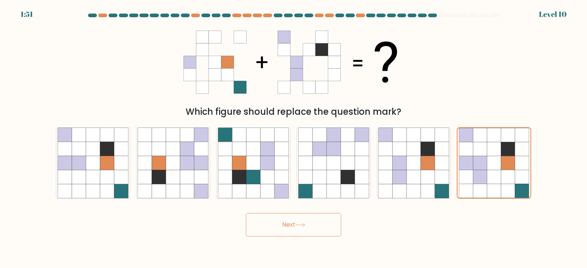
click at [299, 223] on icon at bounding box center [300, 225] width 10 height 4
click at [299, 223] on button "Next" at bounding box center [293, 224] width 95 height 23
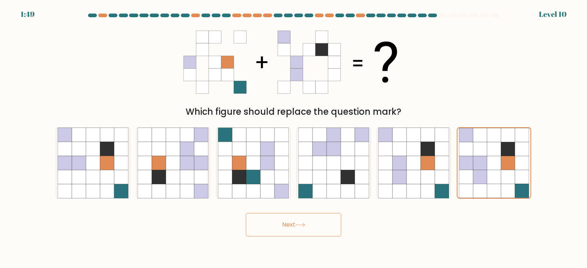
click at [305, 223] on icon at bounding box center [300, 225] width 10 height 4
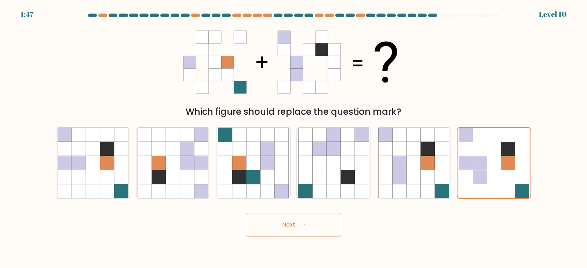
click at [305, 223] on icon at bounding box center [300, 225] width 10 height 4
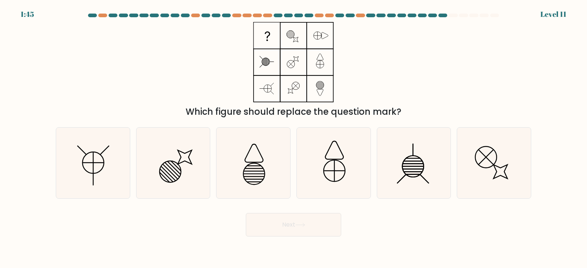
click at [304, 224] on icon at bounding box center [299, 224] width 9 height 3
click at [335, 174] on icon at bounding box center [333, 163] width 71 height 71
click at [294, 138] on input "d." at bounding box center [293, 136] width 0 height 4
radio input "true"
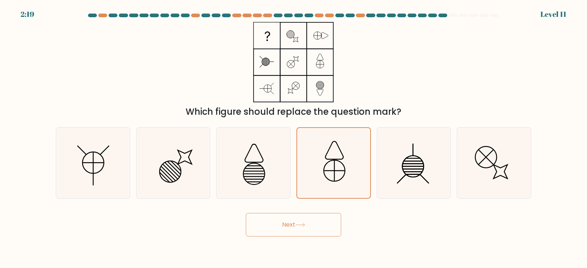
click at [296, 214] on button "Next" at bounding box center [293, 224] width 95 height 23
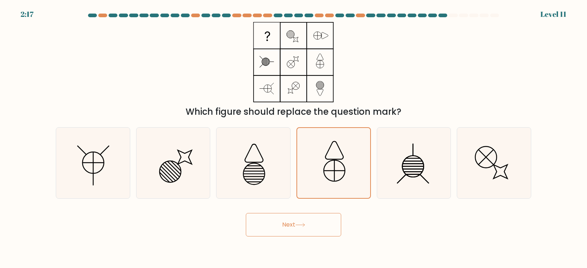
click at [297, 220] on button "Next" at bounding box center [293, 224] width 95 height 23
click at [297, 221] on button "Next" at bounding box center [293, 224] width 95 height 23
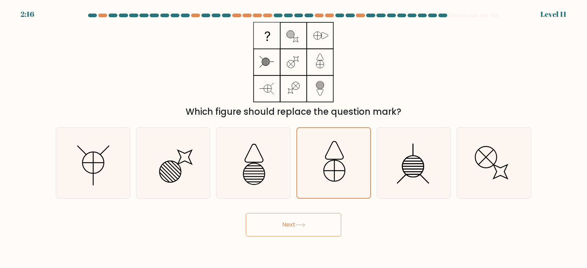
click at [297, 221] on button "Next" at bounding box center [293, 224] width 95 height 23
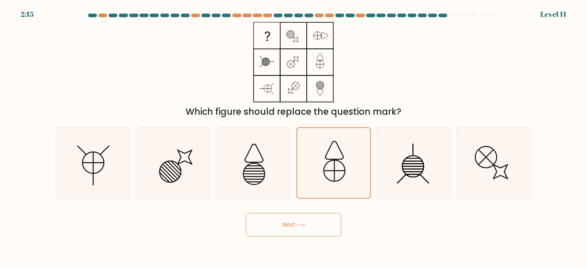
click at [297, 221] on button "Next" at bounding box center [293, 224] width 95 height 23
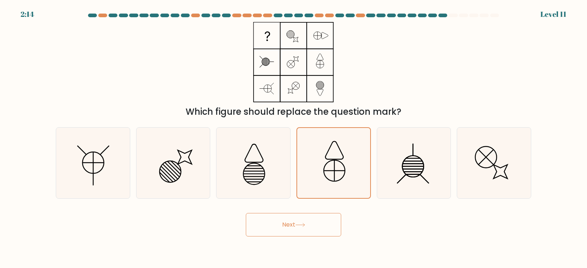
click at [297, 221] on button "Next" at bounding box center [293, 224] width 95 height 23
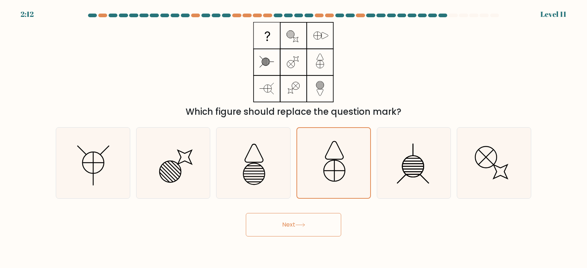
click at [297, 220] on button "Next" at bounding box center [293, 224] width 95 height 23
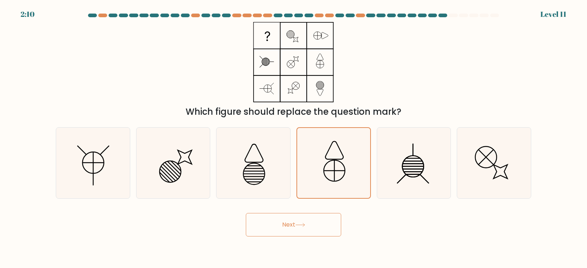
click at [298, 222] on button "Next" at bounding box center [293, 224] width 95 height 23
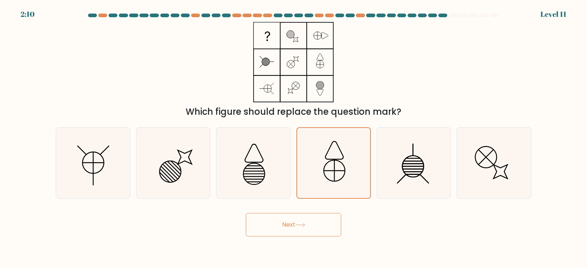
click at [298, 222] on button "Next" at bounding box center [293, 224] width 95 height 23
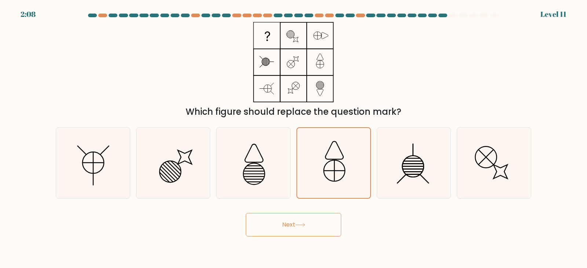
click at [298, 222] on button "Next" at bounding box center [293, 224] width 95 height 23
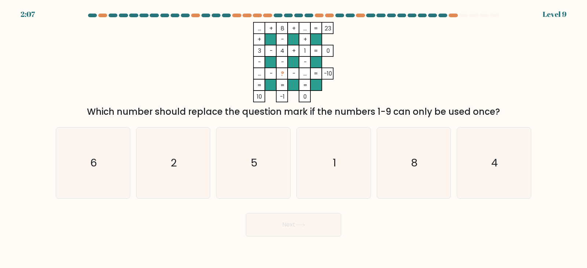
click at [300, 222] on button "Next" at bounding box center [293, 224] width 95 height 23
click at [403, 161] on icon "8" at bounding box center [413, 163] width 71 height 71
click at [294, 138] on input "e. 8" at bounding box center [293, 136] width 0 height 4
radio input "true"
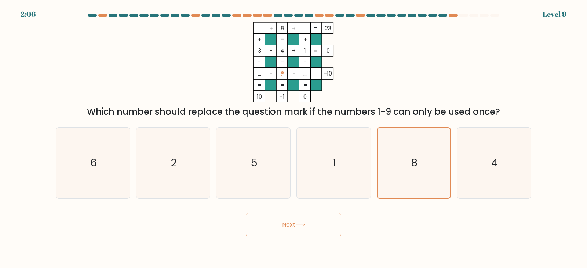
click at [302, 221] on button "Next" at bounding box center [293, 224] width 95 height 23
click at [301, 220] on button "Next" at bounding box center [293, 224] width 95 height 23
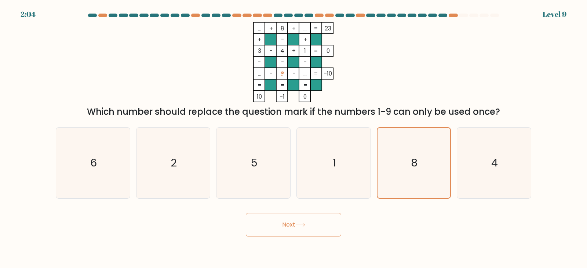
click at [301, 220] on button "Next" at bounding box center [293, 224] width 95 height 23
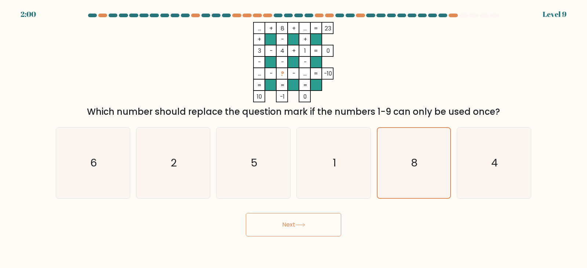
click at [301, 220] on button "Next" at bounding box center [293, 224] width 95 height 23
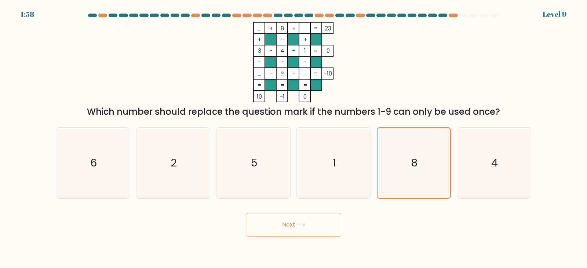
click at [301, 220] on button "Next" at bounding box center [293, 224] width 95 height 23
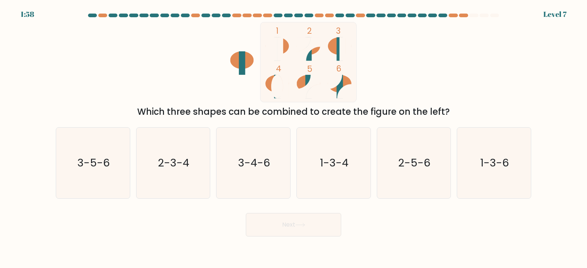
click at [301, 220] on button "Next" at bounding box center [293, 224] width 95 height 23
click at [418, 162] on text "2-5-6" at bounding box center [414, 163] width 32 height 15
click at [294, 138] on input "e. 2-5-6" at bounding box center [293, 136] width 0 height 4
radio input "true"
click at [305, 228] on button "Next" at bounding box center [293, 224] width 95 height 23
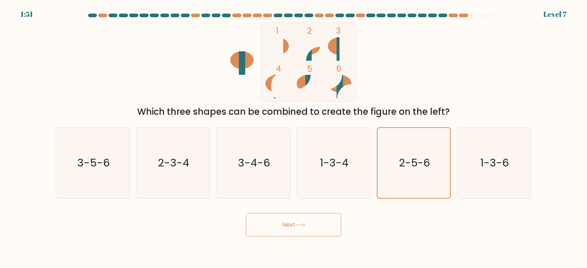
click at [305, 228] on button "Next" at bounding box center [293, 224] width 95 height 23
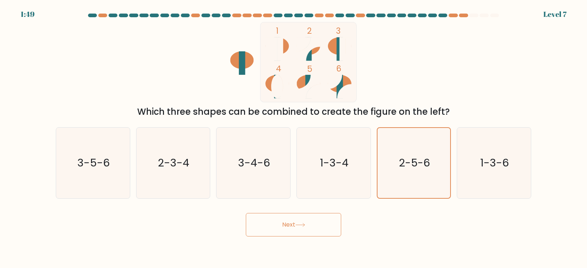
click at [305, 228] on button "Next" at bounding box center [293, 224] width 95 height 23
click at [304, 221] on button "Next" at bounding box center [293, 224] width 95 height 23
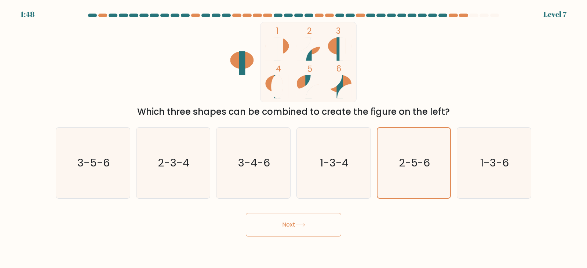
click at [304, 221] on button "Next" at bounding box center [293, 224] width 95 height 23
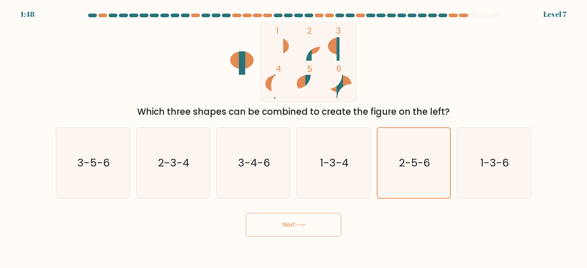
click at [304, 221] on button "Next" at bounding box center [293, 224] width 95 height 23
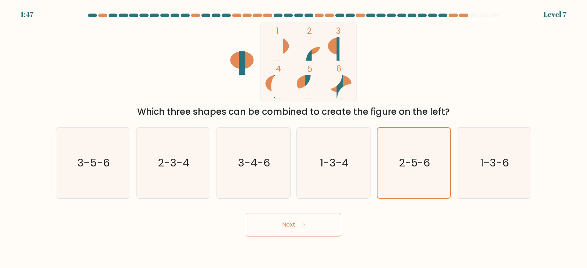
click at [304, 221] on button "Next" at bounding box center [293, 224] width 95 height 23
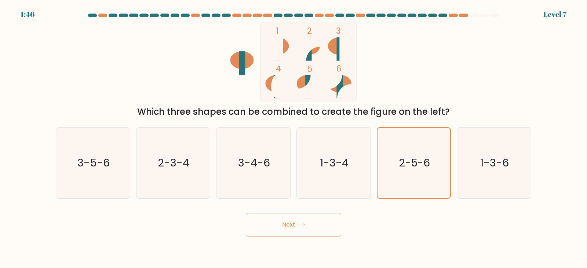
click at [304, 221] on button "Next" at bounding box center [293, 224] width 95 height 23
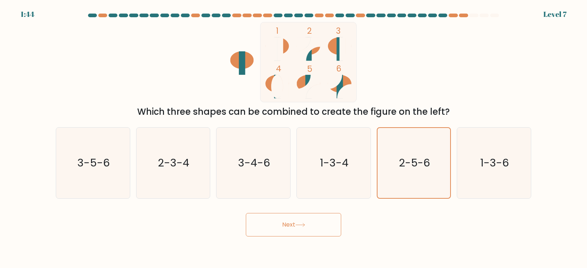
click at [304, 221] on button "Next" at bounding box center [293, 224] width 95 height 23
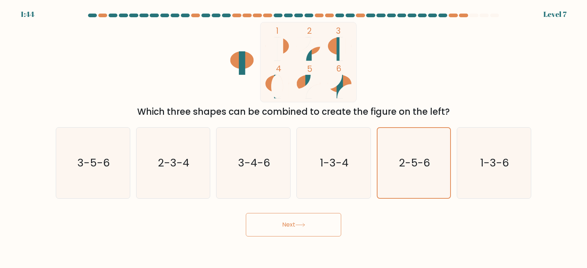
click at [304, 221] on button "Next" at bounding box center [293, 224] width 95 height 23
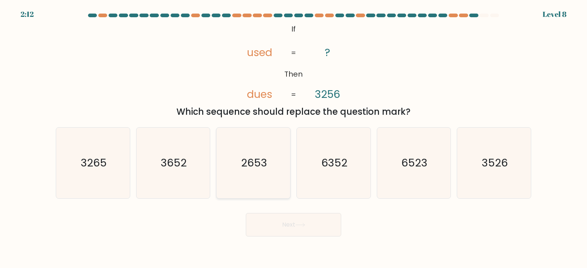
click at [264, 153] on icon "2653" at bounding box center [253, 163] width 71 height 71
click at [293, 138] on input "c. 2653" at bounding box center [293, 136] width 0 height 4
radio input "true"
click at [298, 227] on button "Next" at bounding box center [293, 224] width 95 height 23
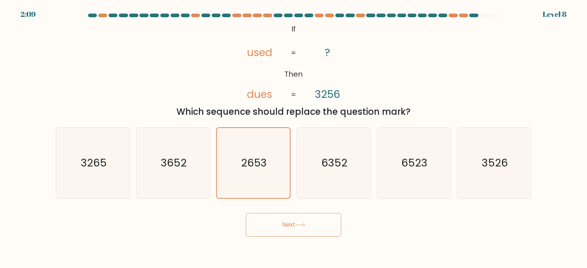
click at [298, 227] on button "Next" at bounding box center [293, 224] width 95 height 23
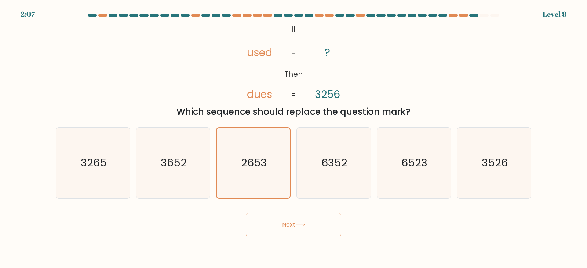
click at [298, 227] on button "Next" at bounding box center [293, 224] width 95 height 23
click at [299, 223] on icon at bounding box center [300, 225] width 10 height 4
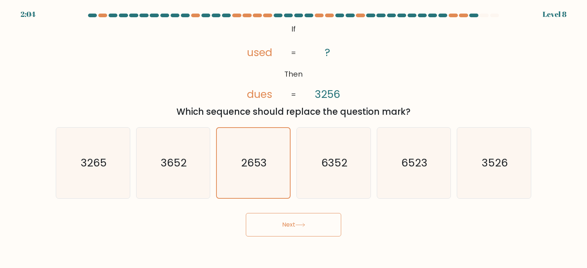
click at [299, 223] on icon at bounding box center [300, 225] width 10 height 4
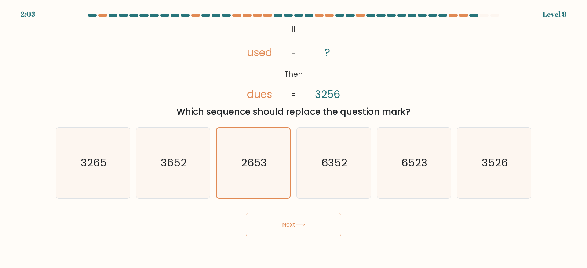
click at [299, 223] on icon at bounding box center [300, 225] width 10 height 4
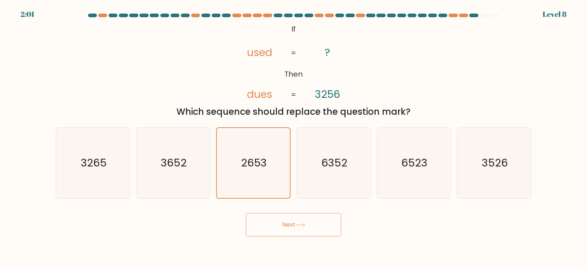
click at [299, 223] on icon at bounding box center [300, 225] width 10 height 4
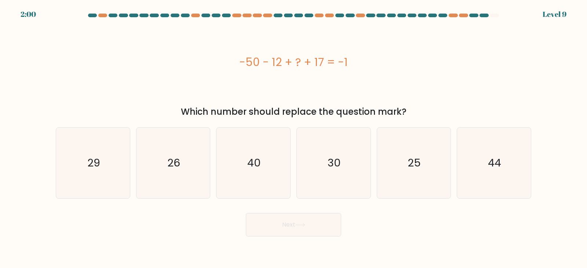
click at [299, 223] on icon at bounding box center [300, 225] width 10 height 4
click at [470, 166] on icon "44" at bounding box center [493, 163] width 71 height 71
click at [294, 138] on input "f. 44" at bounding box center [293, 136] width 0 height 4
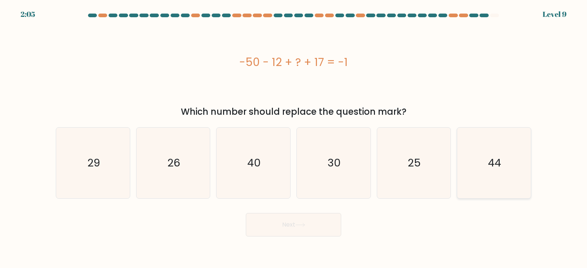
radio input "true"
click at [299, 223] on button "Next" at bounding box center [293, 224] width 95 height 23
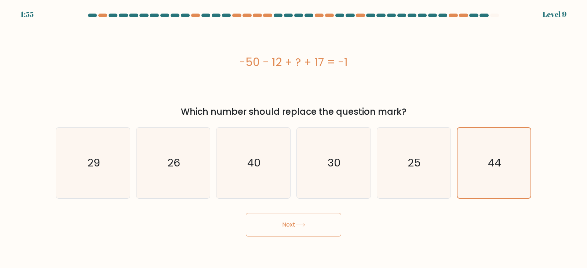
click at [299, 223] on button "Next" at bounding box center [293, 224] width 95 height 23
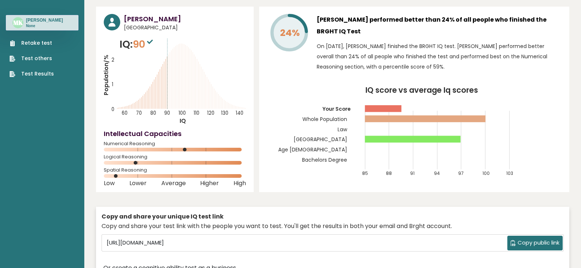
scroll to position [37, 0]
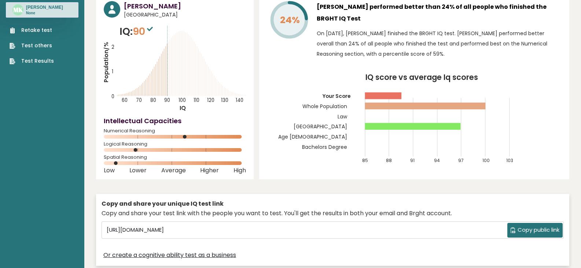
click at [530, 231] on span "Copy public link" at bounding box center [539, 230] width 42 height 8
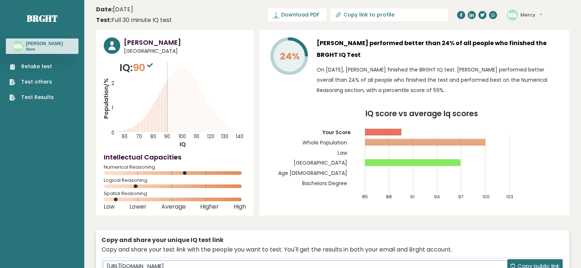
scroll to position [0, 0]
click at [453, 250] on div "Copy and share your test link with the people you want to test. You'll get the …" at bounding box center [333, 250] width 462 height 9
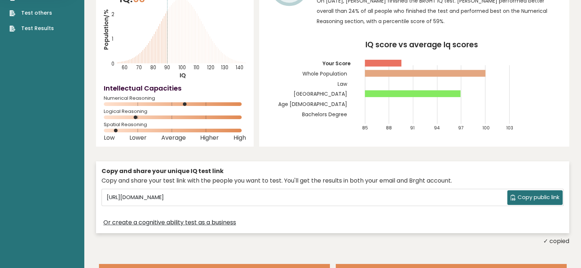
scroll to position [73, 0]
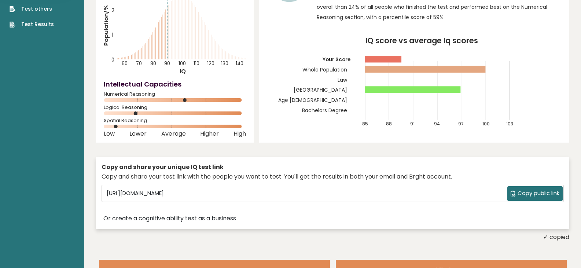
drag, startPoint x: 550, startPoint y: 192, endPoint x: 471, endPoint y: 240, distance: 92.2
click at [471, 240] on div "✓ copied" at bounding box center [332, 237] width 473 height 9
click at [510, 191] on icon at bounding box center [512, 194] width 5 height 6
